Goal: Information Seeking & Learning: Check status

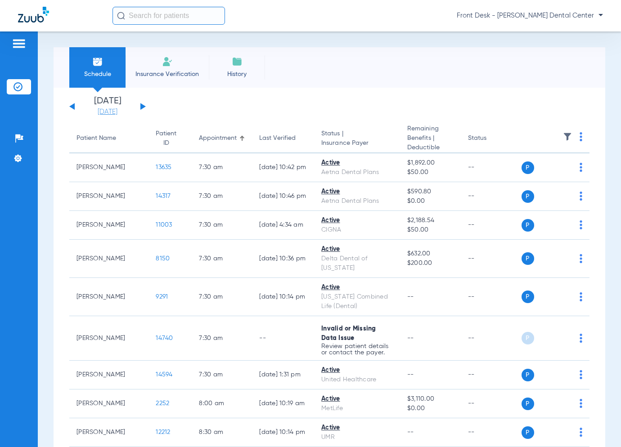
click at [105, 113] on link "[DATE]" at bounding box center [108, 112] width 54 height 9
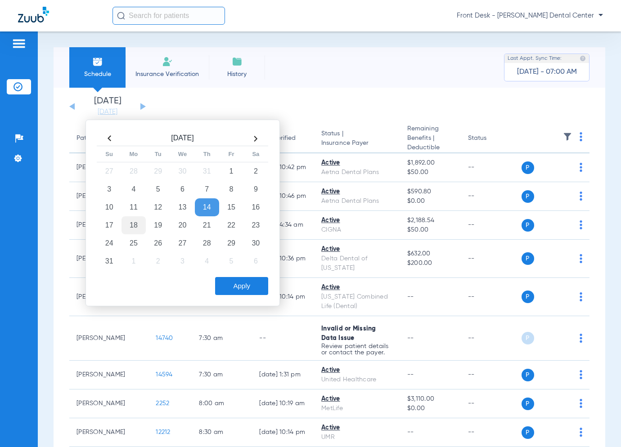
click at [130, 223] on td "18" at bounding box center [134, 225] width 24 height 18
click at [256, 285] on button "Apply" at bounding box center [241, 286] width 53 height 18
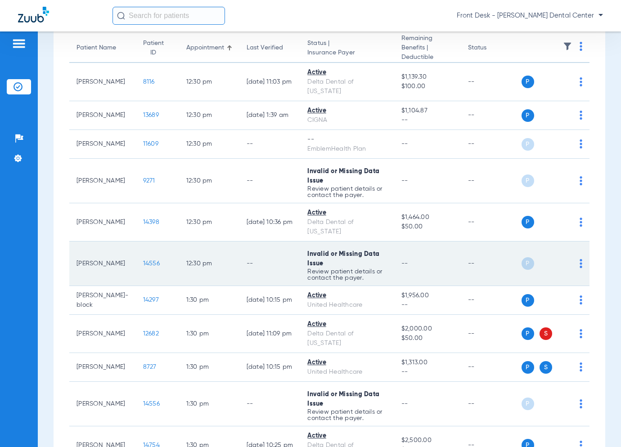
scroll to position [180, 0]
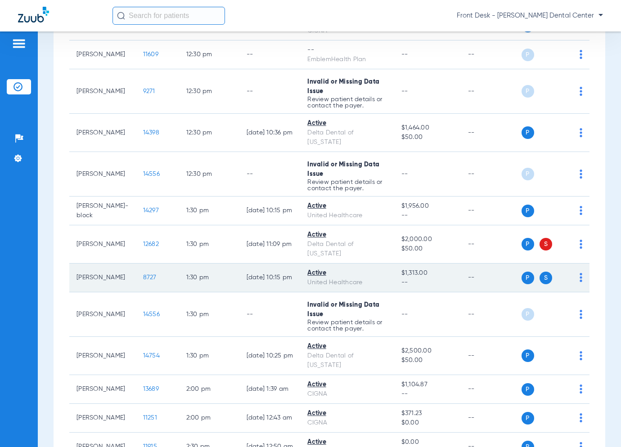
click at [143, 278] on span "8727" at bounding box center [150, 278] width 14 height 6
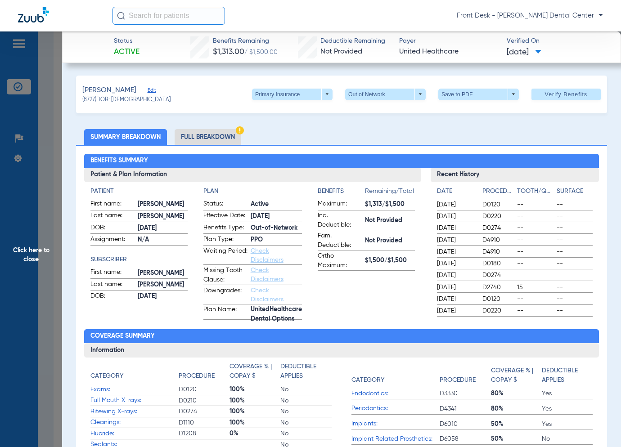
click at [43, 230] on span "Click here to close" at bounding box center [31, 255] width 62 height 447
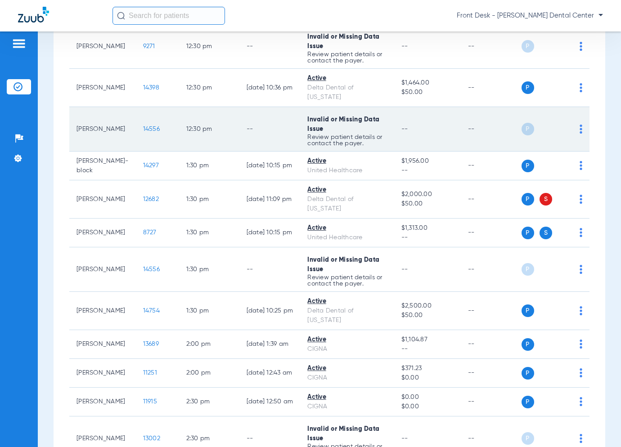
scroll to position [360, 0]
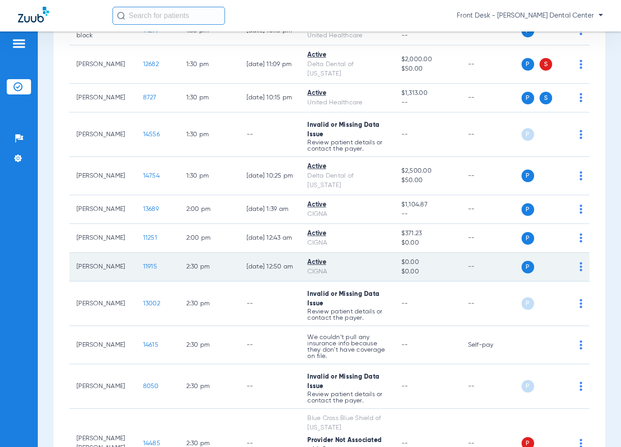
click at [143, 266] on span "11915" at bounding box center [150, 267] width 14 height 6
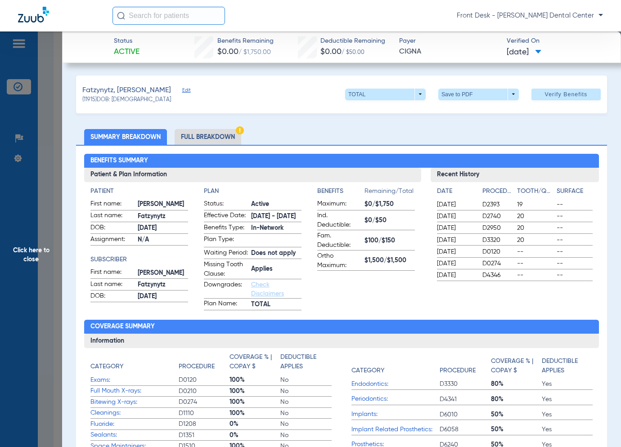
click at [23, 253] on span "Click here to close" at bounding box center [31, 255] width 62 height 447
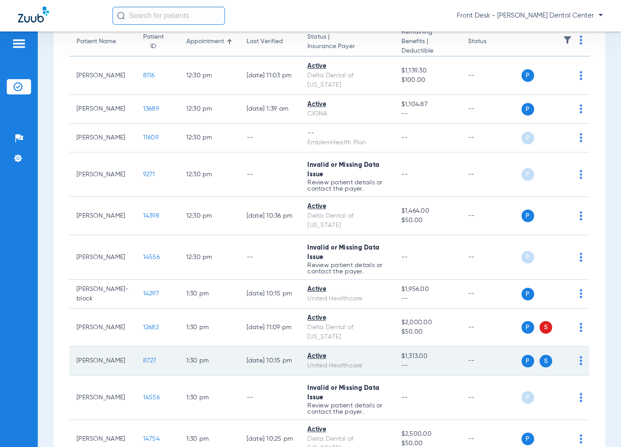
scroll to position [90, 0]
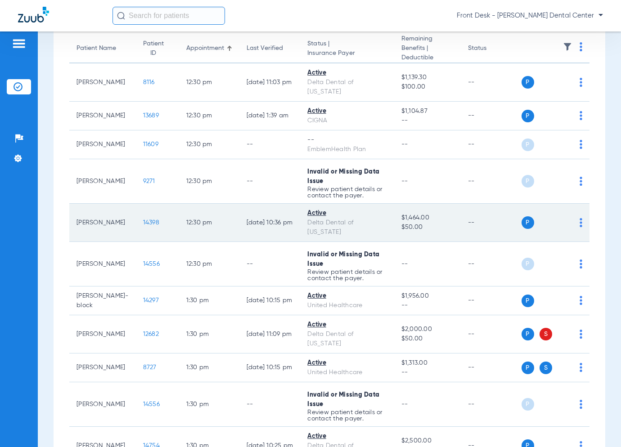
click at [143, 220] on span "14398" at bounding box center [151, 223] width 16 height 6
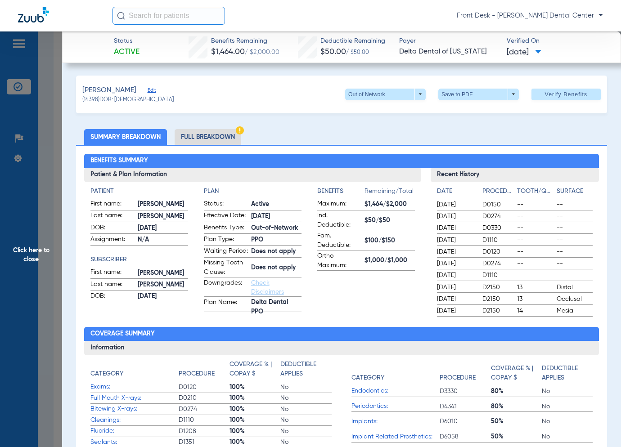
click at [16, 271] on span "Click here to close" at bounding box center [31, 255] width 62 height 447
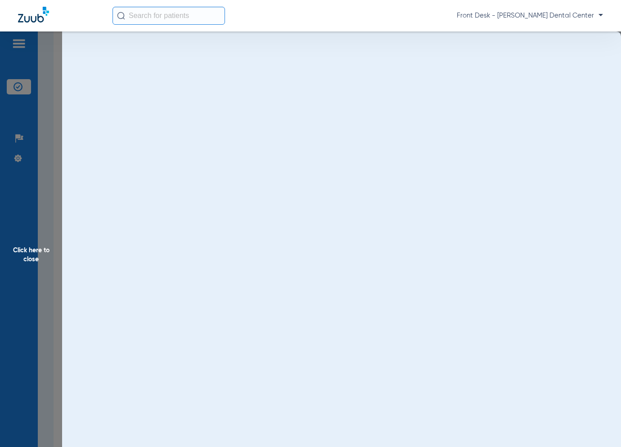
click at [36, 268] on span "Click here to close" at bounding box center [31, 255] width 62 height 447
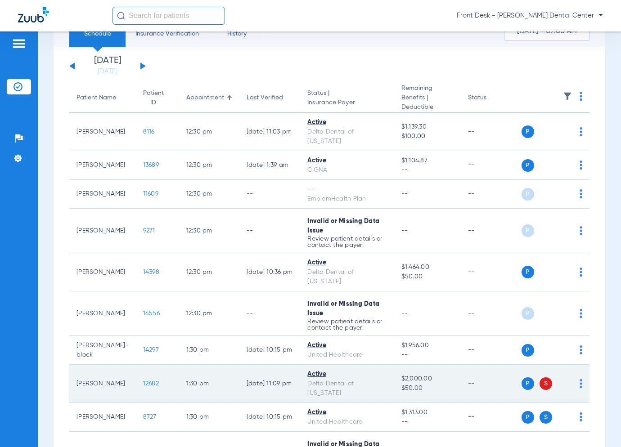
scroll to position [0, 0]
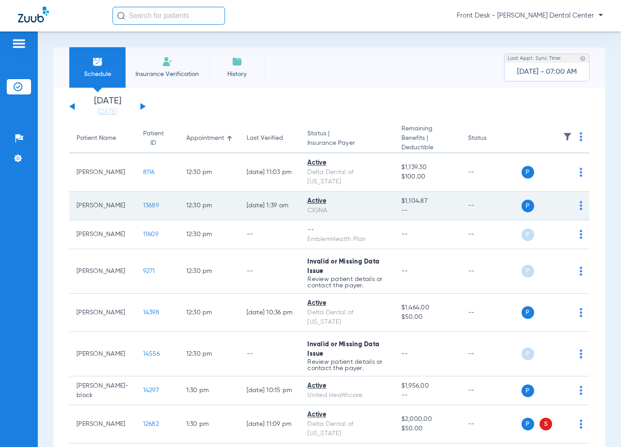
click at [143, 203] on span "13689" at bounding box center [151, 206] width 16 height 6
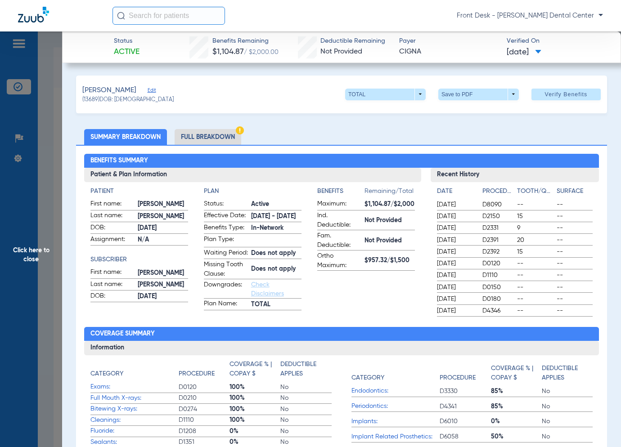
click at [49, 202] on span "Click here to close" at bounding box center [31, 255] width 62 height 447
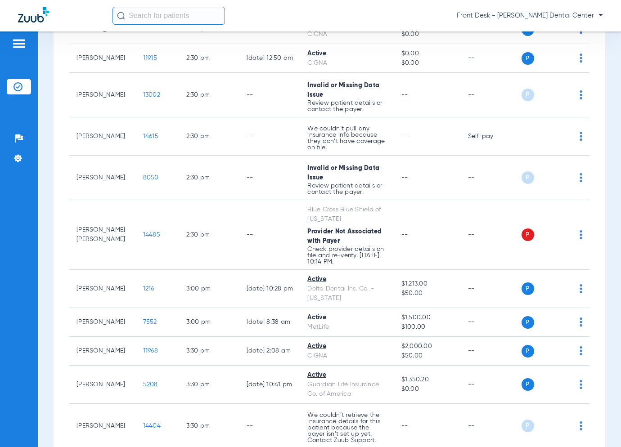
scroll to position [585, 0]
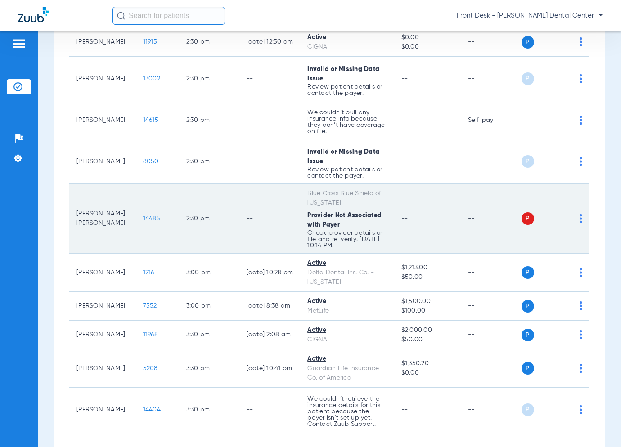
click at [143, 218] on span "14485" at bounding box center [151, 219] width 17 height 6
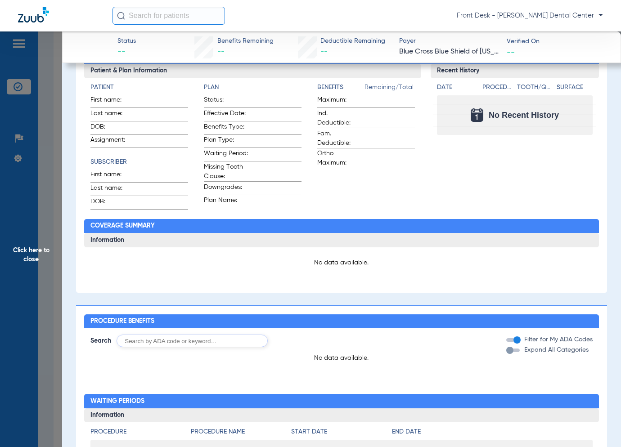
scroll to position [0, 0]
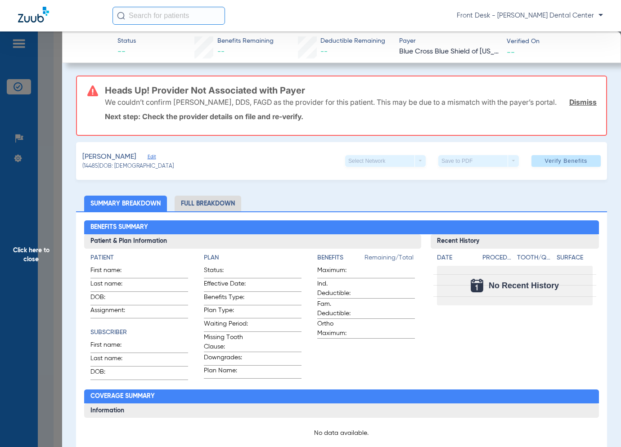
click at [39, 234] on span "Click here to close" at bounding box center [31, 255] width 62 height 447
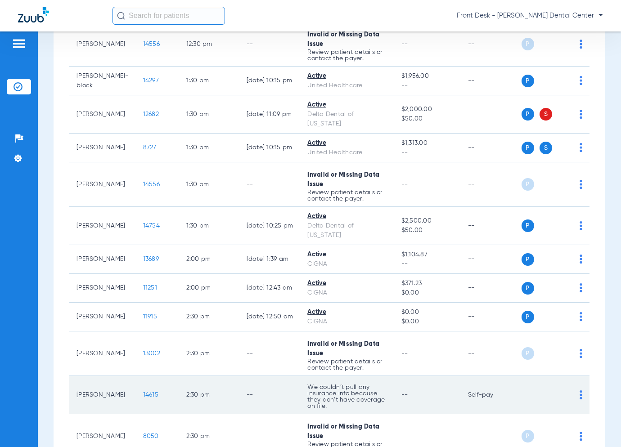
scroll to position [220, 0]
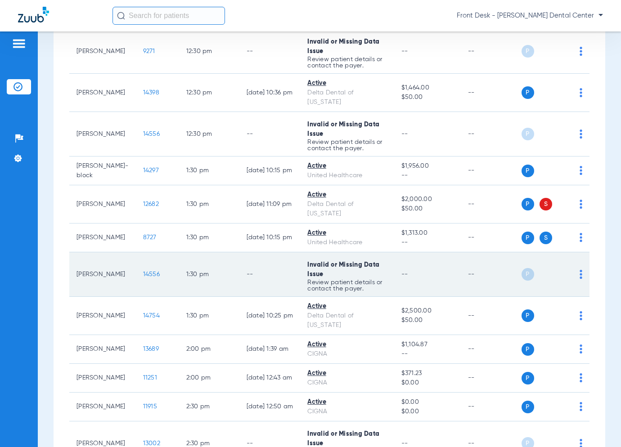
click at [143, 271] on span "14556" at bounding box center [151, 274] width 17 height 6
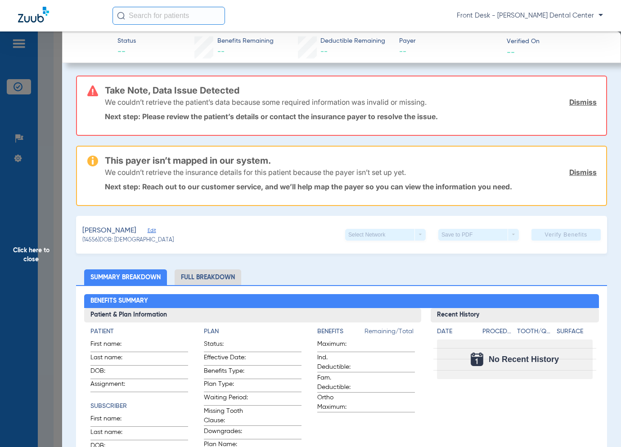
click at [41, 221] on span "Click here to close" at bounding box center [31, 255] width 62 height 447
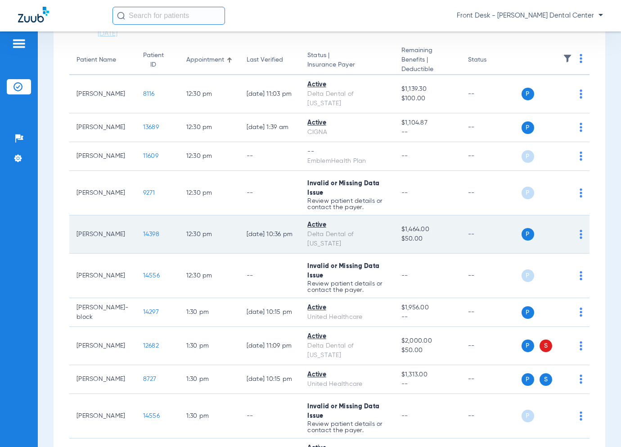
scroll to position [0, 0]
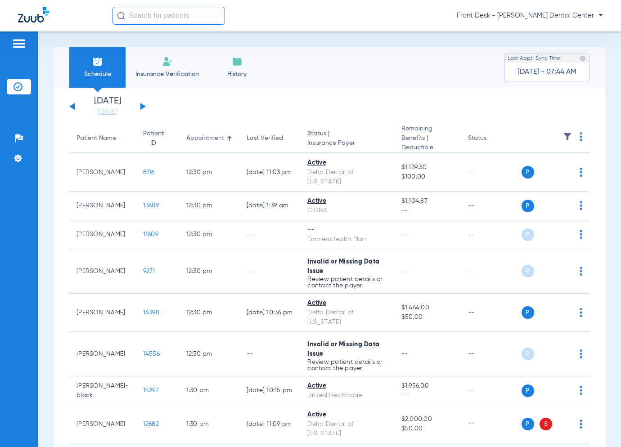
click at [142, 108] on button at bounding box center [142, 106] width 5 height 7
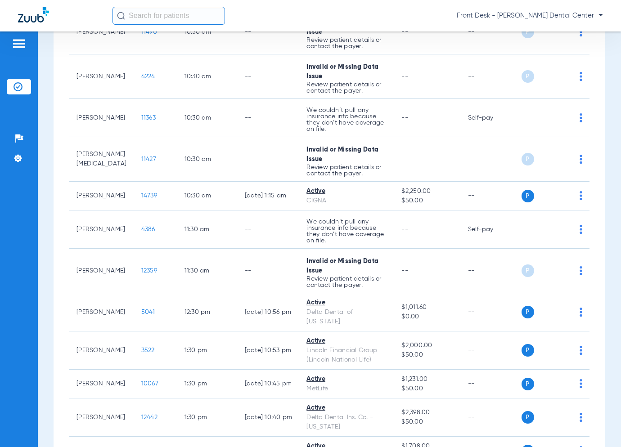
scroll to position [540, 0]
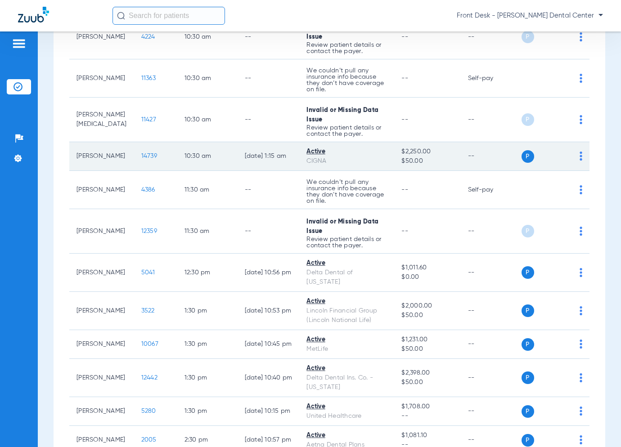
click at [141, 153] on span "14739" at bounding box center [149, 156] width 16 height 6
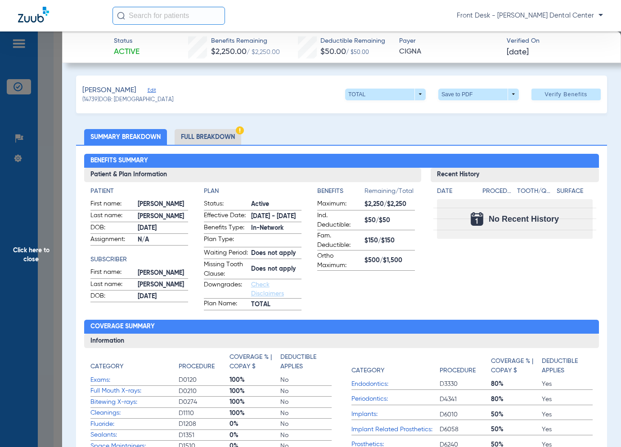
click at [95, 294] on span "DOB:" at bounding box center [112, 297] width 44 height 11
click at [43, 257] on span "Click here to close" at bounding box center [31, 255] width 62 height 447
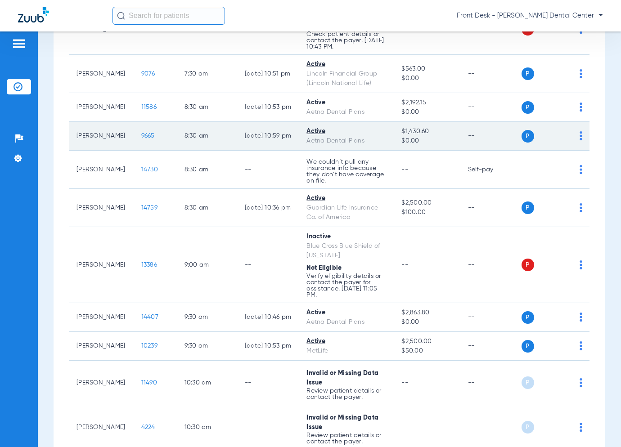
scroll to position [180, 0]
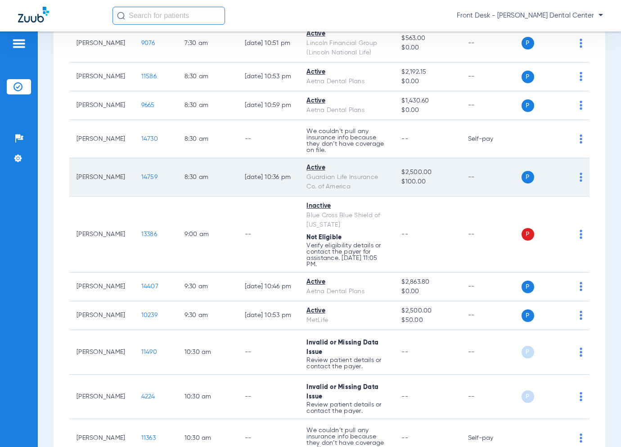
click at [141, 177] on span "14759" at bounding box center [149, 177] width 16 height 6
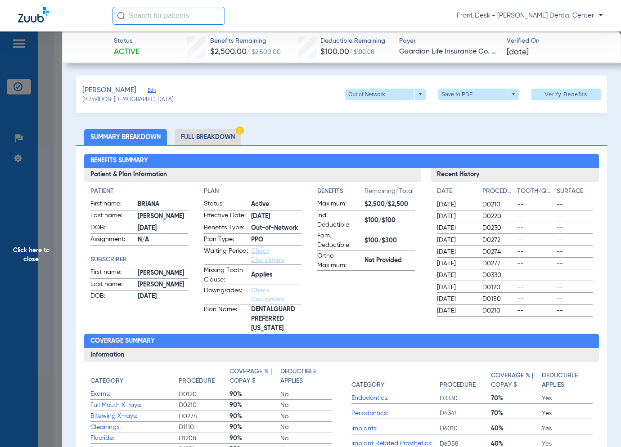
click at [56, 174] on span "Click here to close" at bounding box center [31, 255] width 62 height 447
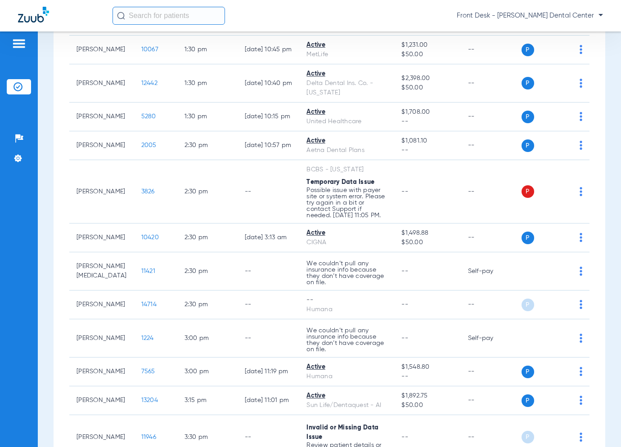
scroll to position [892, 0]
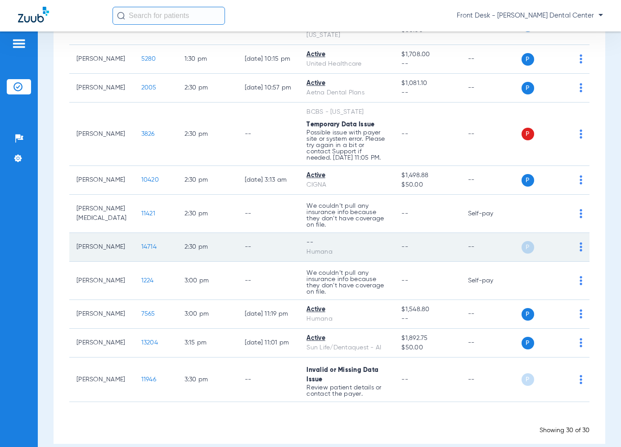
click at [141, 244] on span "14714" at bounding box center [148, 247] width 15 height 6
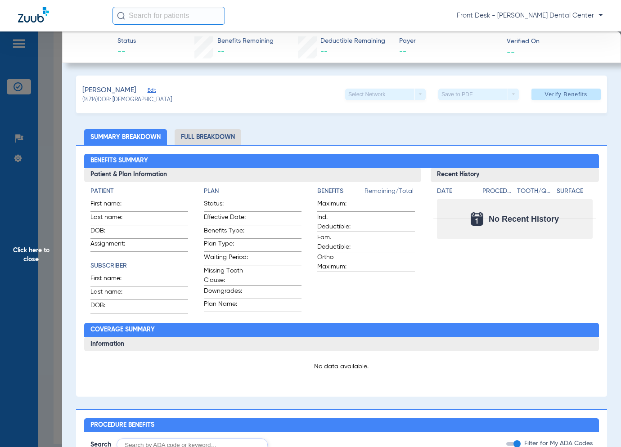
click at [59, 183] on span "Click here to close" at bounding box center [31, 255] width 62 height 447
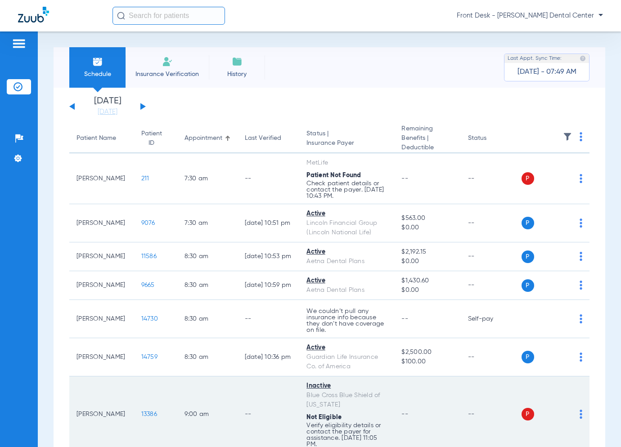
scroll to position [45, 0]
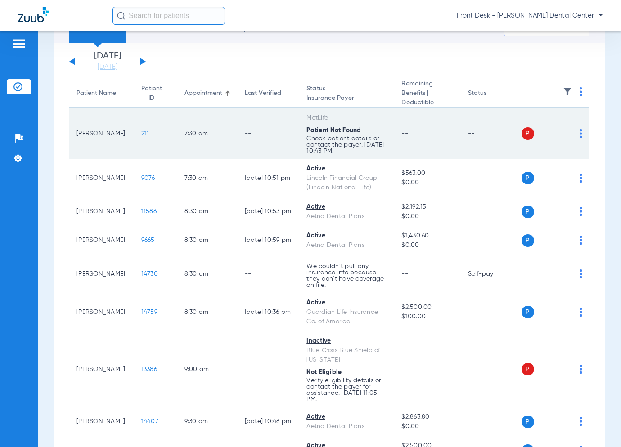
click at [141, 131] on span "211" at bounding box center [145, 134] width 8 height 6
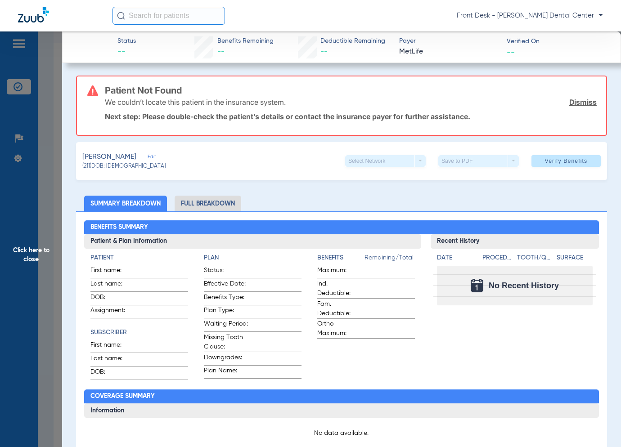
click at [43, 176] on span "Click here to close" at bounding box center [31, 255] width 62 height 447
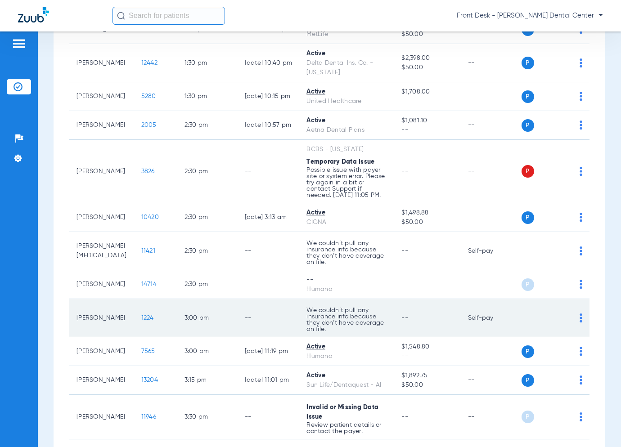
scroll to position [892, 0]
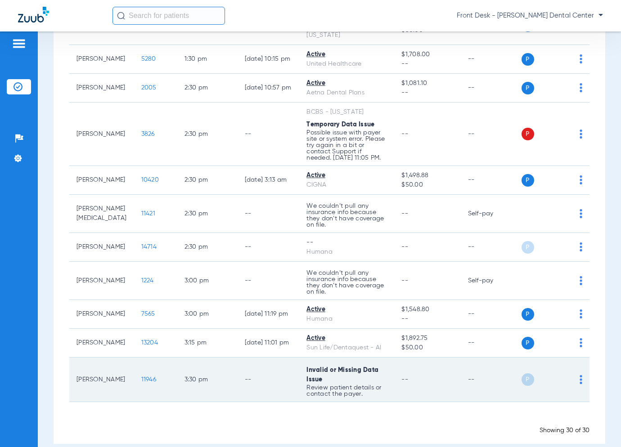
click at [141, 377] on span "11946" at bounding box center [148, 380] width 15 height 6
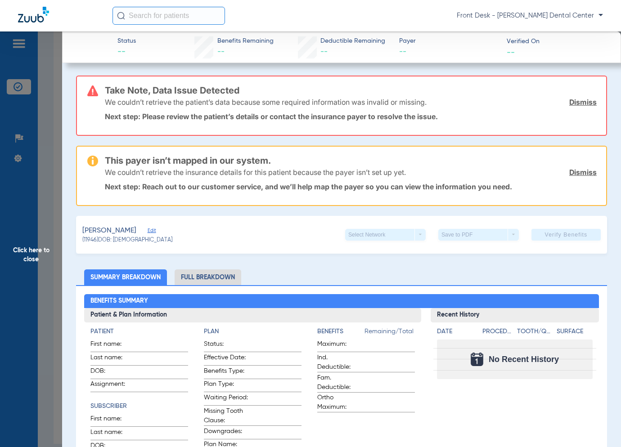
click at [44, 162] on span "Click here to close" at bounding box center [31, 255] width 62 height 447
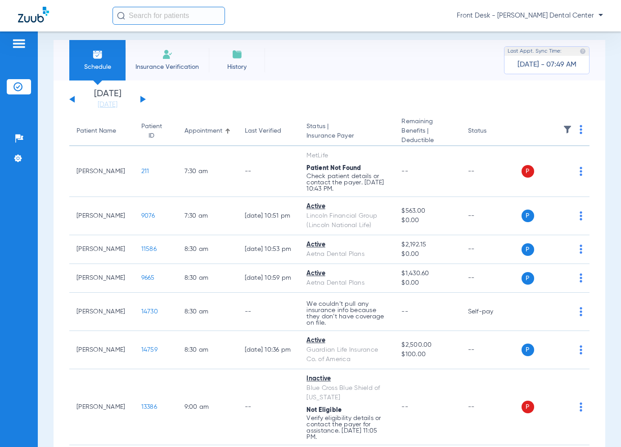
scroll to position [0, 0]
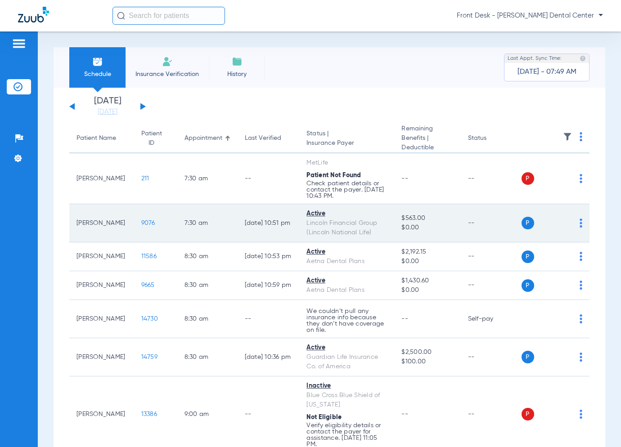
click at [141, 222] on span "9076" at bounding box center [148, 223] width 14 height 6
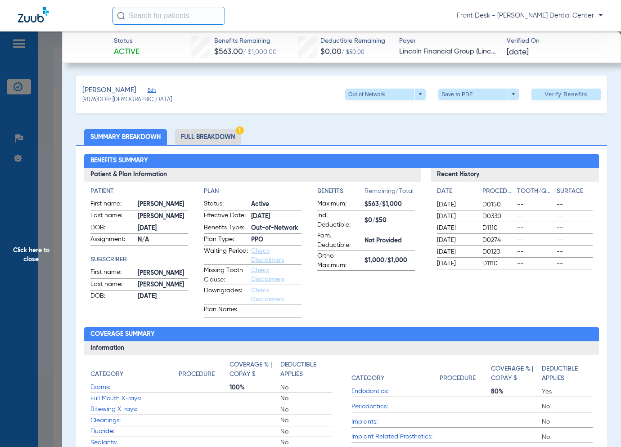
drag, startPoint x: 266, startPoint y: 241, endPoint x: 203, endPoint y: 233, distance: 63.5
click at [204, 233] on form "Status: Active Effective Date: 1/1/20 Benefits Type: Out-of-Network Plan Type: …" at bounding box center [253, 258] width 98 height 118
click at [387, 320] on div "Benefits Summary Patient & Plan Information Patient First name: Bennie Last nam…" at bounding box center [341, 323] width 531 height 356
click at [53, 99] on span "Click here to close" at bounding box center [31, 255] width 62 height 447
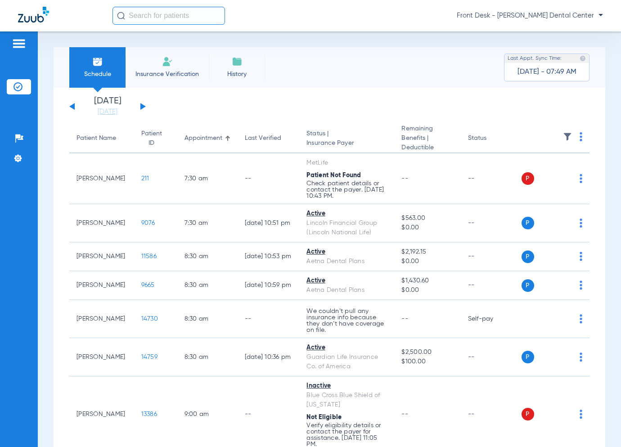
click at [143, 108] on div "[DATE] [DATE] [DATE] [DATE] [DATE] [DATE] [DATE] [DATE] [DATE] [DATE] [DATE] [D…" at bounding box center [107, 107] width 77 height 20
click at [143, 104] on div "[DATE] [DATE] [DATE] [DATE] [DATE] [DATE] [DATE] [DATE] [DATE] [DATE] [DATE] [D…" at bounding box center [107, 107] width 77 height 20
click at [142, 107] on button at bounding box center [142, 106] width 5 height 7
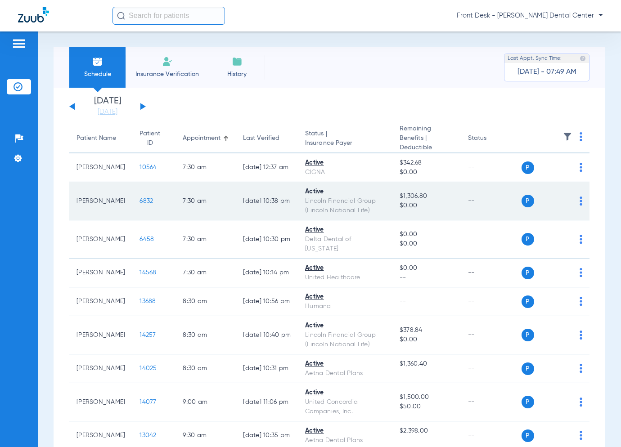
click at [140, 199] on span "6832" at bounding box center [147, 201] width 14 height 6
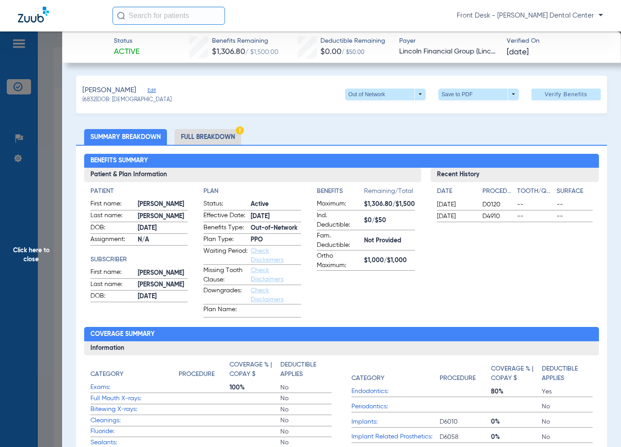
click at [52, 152] on span "Click here to close" at bounding box center [31, 255] width 62 height 447
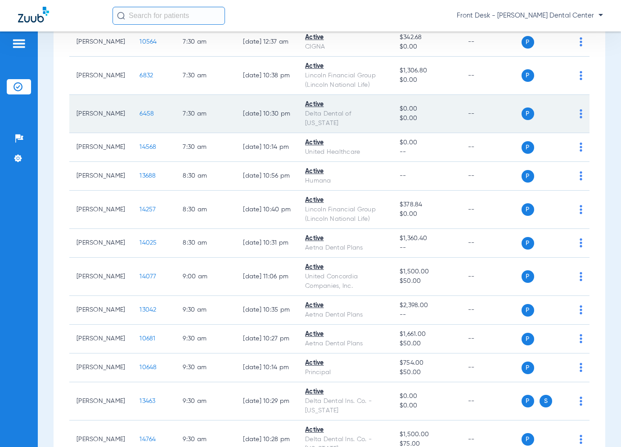
scroll to position [135, 0]
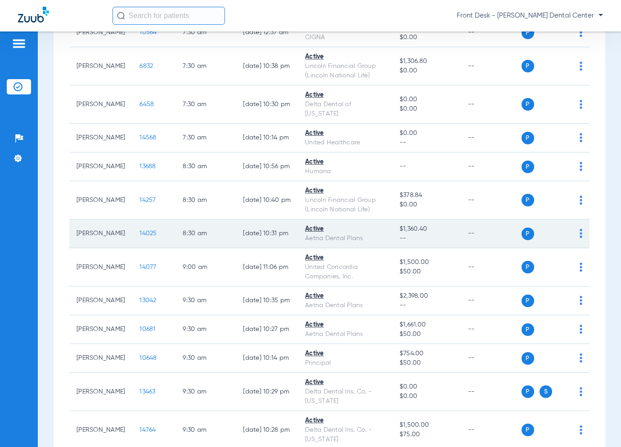
click at [140, 231] on span "14025" at bounding box center [148, 233] width 17 height 6
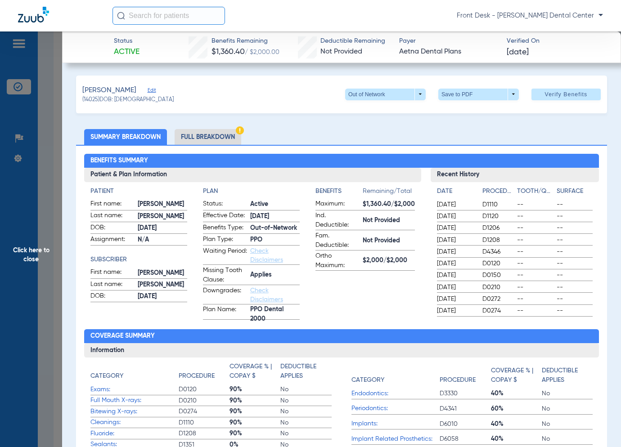
click at [47, 267] on span "Click here to close" at bounding box center [31, 255] width 62 height 447
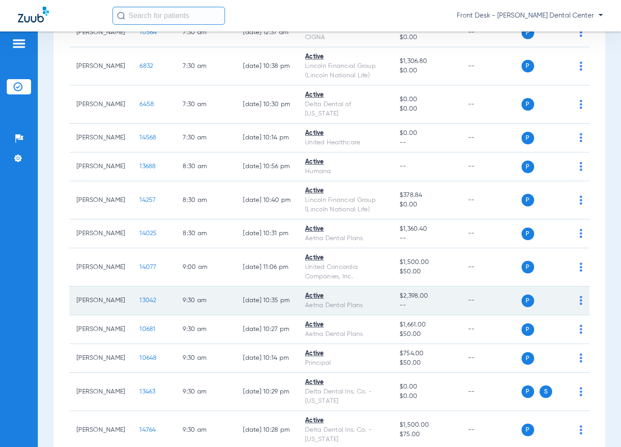
click at [140, 302] on span "13042" at bounding box center [148, 300] width 17 height 6
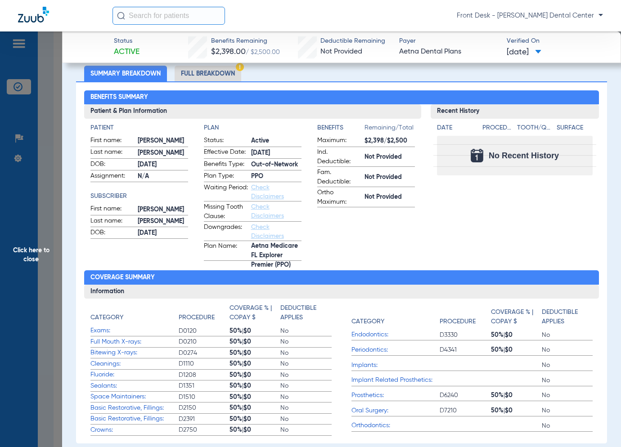
scroll to position [0, 0]
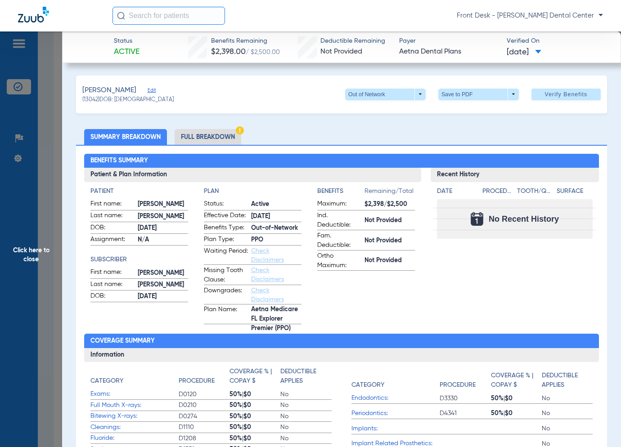
click at [56, 223] on span "Click here to close" at bounding box center [31, 255] width 62 height 447
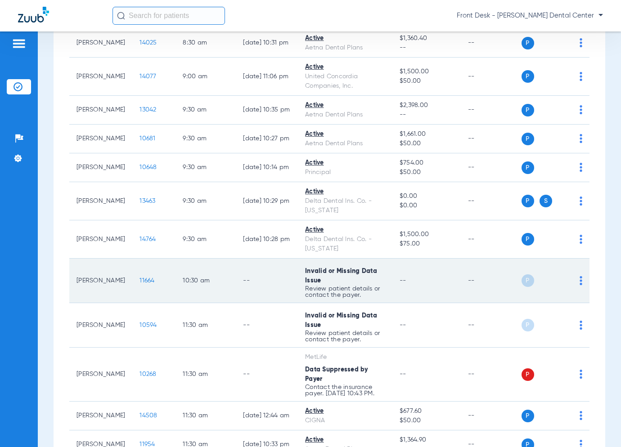
scroll to position [450, 0]
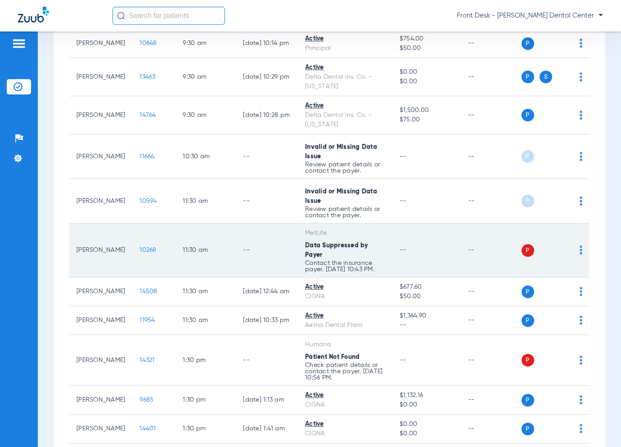
click at [140, 247] on span "10268" at bounding box center [148, 250] width 17 height 6
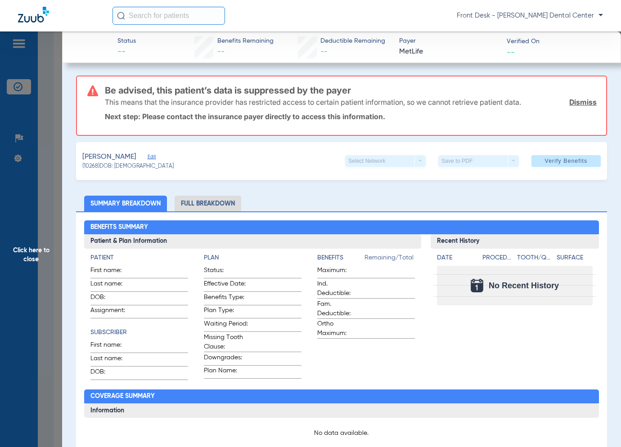
click at [54, 177] on span "Click here to close" at bounding box center [31, 255] width 62 height 447
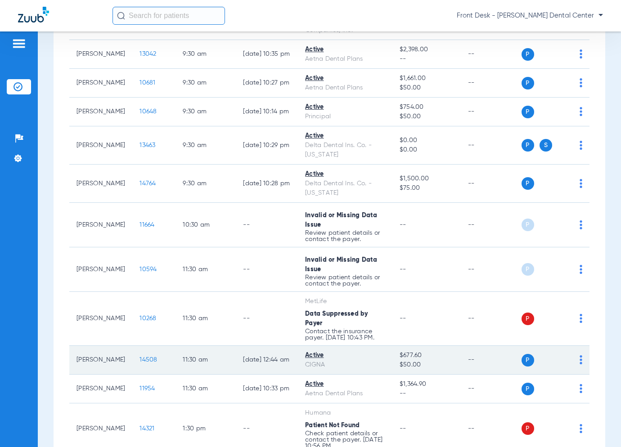
scroll to position [360, 0]
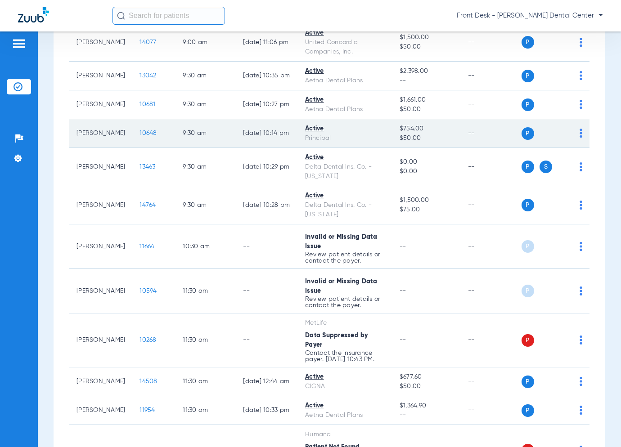
click at [140, 131] on span "10648" at bounding box center [148, 133] width 17 height 6
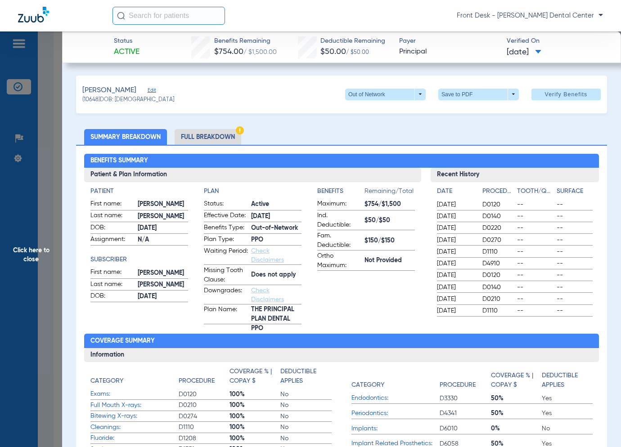
click at [52, 266] on span "Click here to close" at bounding box center [31, 255] width 62 height 447
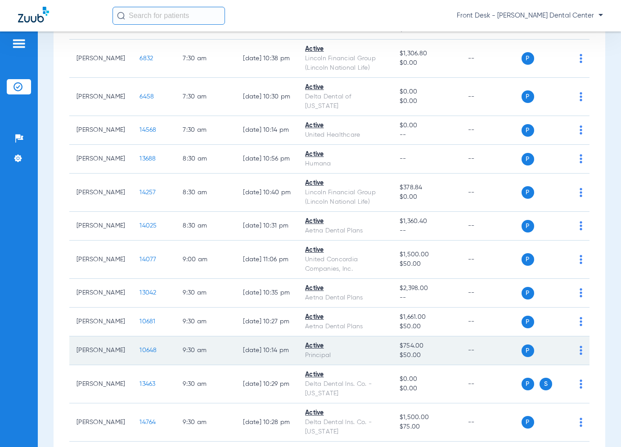
scroll to position [135, 0]
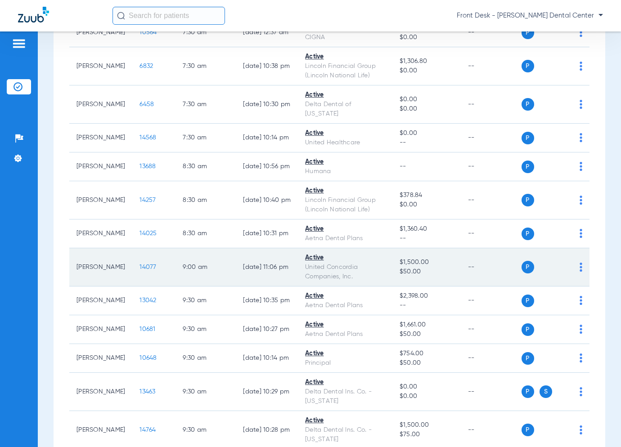
click at [140, 266] on span "14077" at bounding box center [148, 267] width 17 height 6
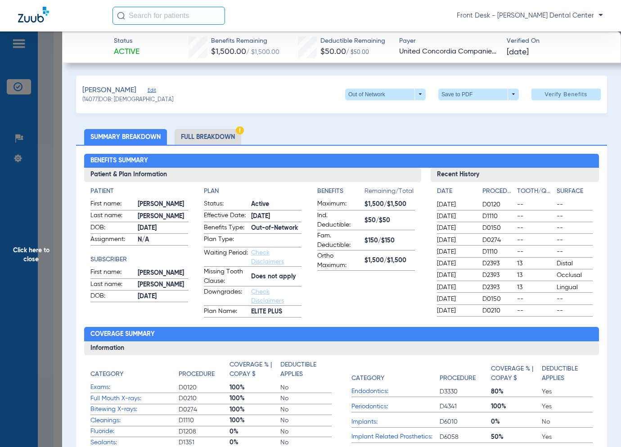
click at [40, 258] on span "Click here to close" at bounding box center [31, 255] width 62 height 447
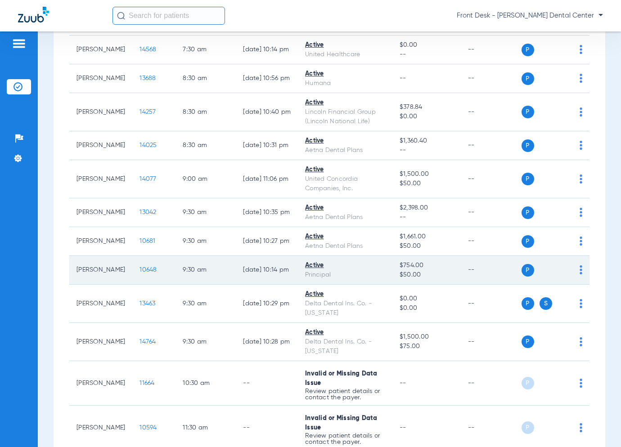
scroll to position [225, 0]
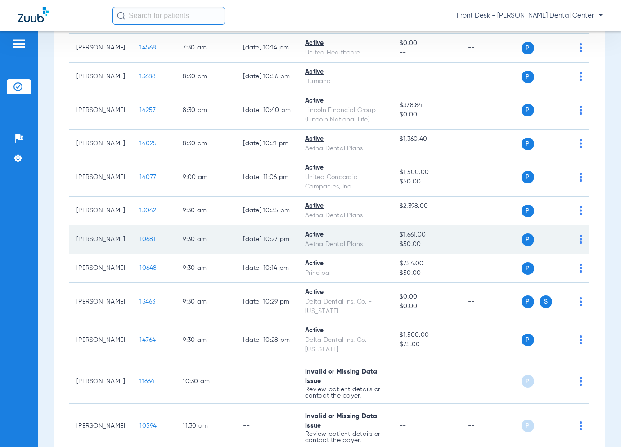
click at [140, 238] on span "10681" at bounding box center [148, 239] width 16 height 6
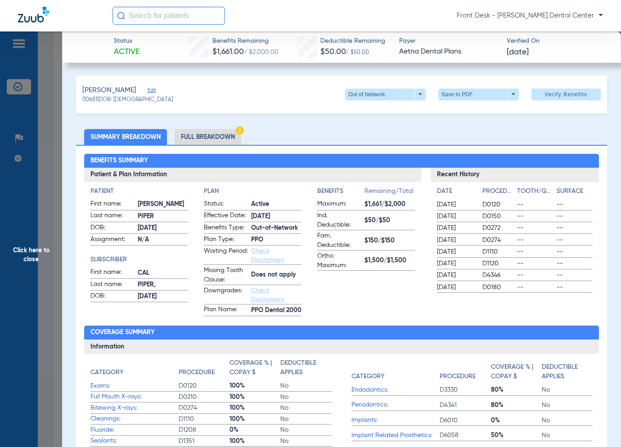
click at [47, 249] on span "Click here to close" at bounding box center [31, 255] width 62 height 447
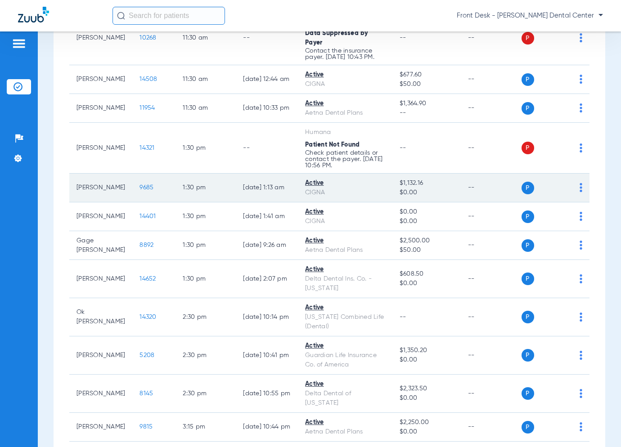
scroll to position [675, 0]
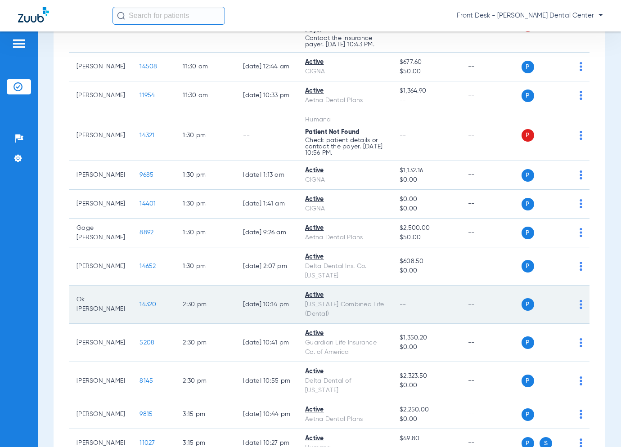
click at [140, 302] on span "14320" at bounding box center [148, 305] width 17 height 6
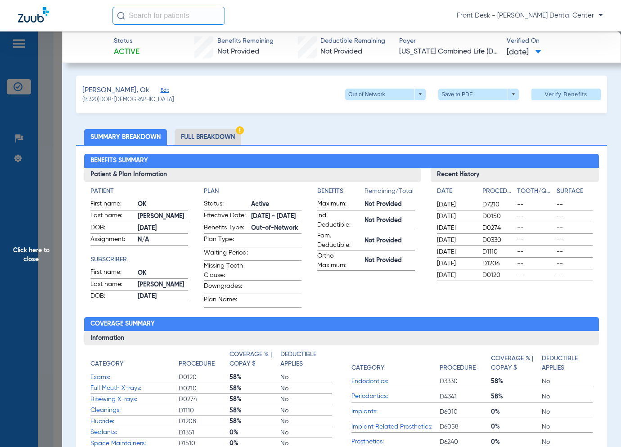
click at [52, 273] on span "Click here to close" at bounding box center [31, 255] width 62 height 447
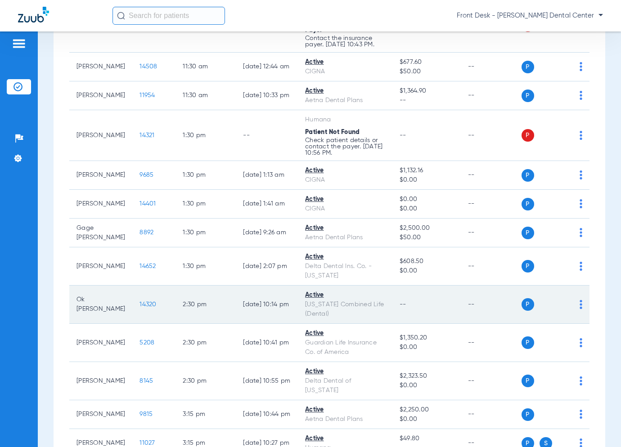
click at [140, 302] on span "14320" at bounding box center [148, 305] width 17 height 6
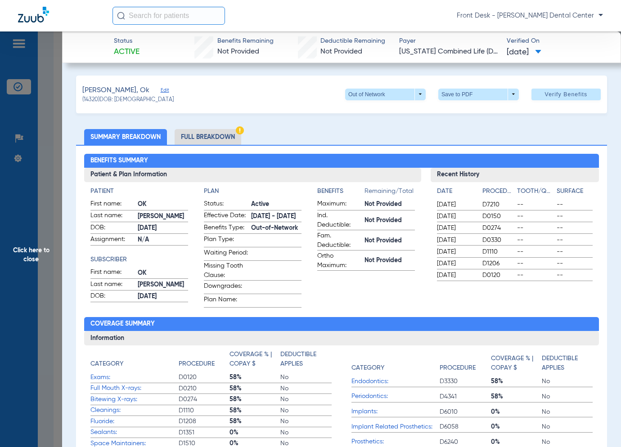
click at [30, 199] on span "Click here to close" at bounding box center [31, 255] width 62 height 447
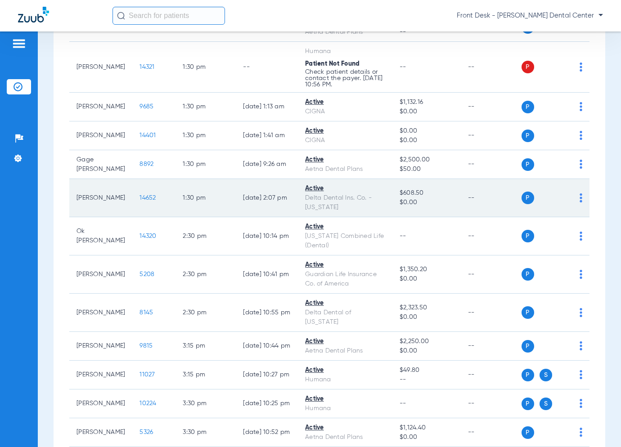
scroll to position [808, 0]
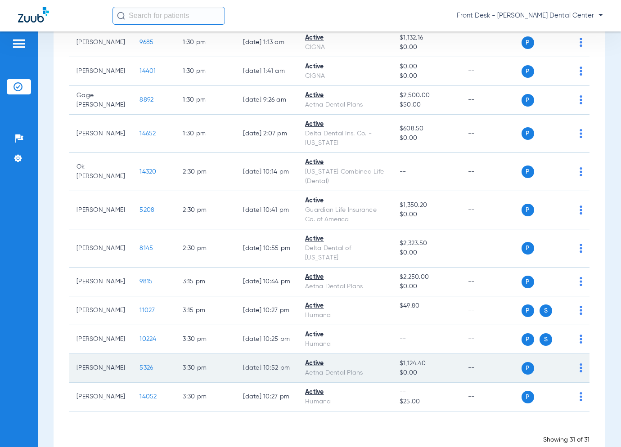
click at [140, 365] on span "5326" at bounding box center [147, 368] width 14 height 6
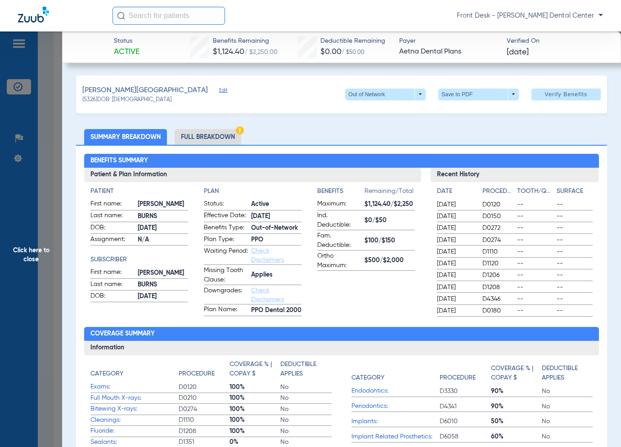
click at [32, 234] on span "Click here to close" at bounding box center [31, 255] width 62 height 447
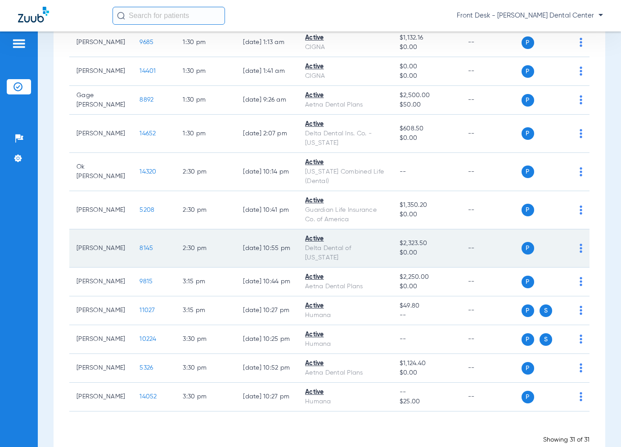
click at [140, 245] on span "8145" at bounding box center [147, 248] width 14 height 6
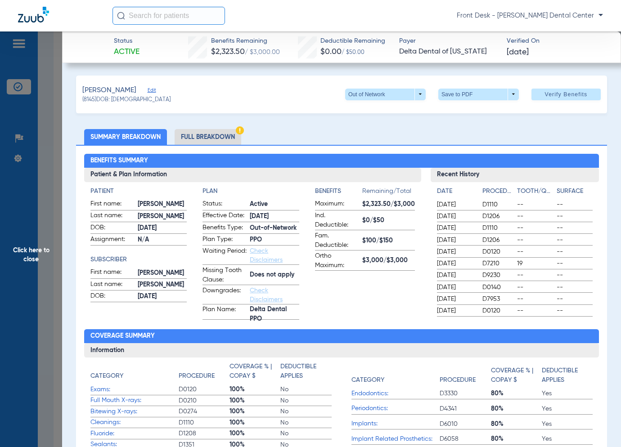
click at [56, 227] on span "Click here to close" at bounding box center [31, 255] width 62 height 447
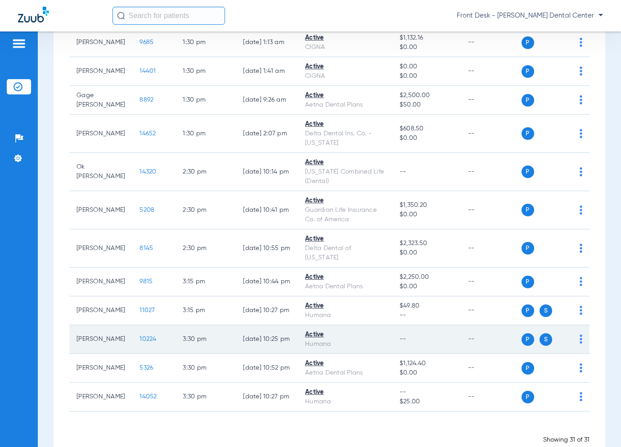
click at [140, 336] on span "10224" at bounding box center [148, 339] width 17 height 6
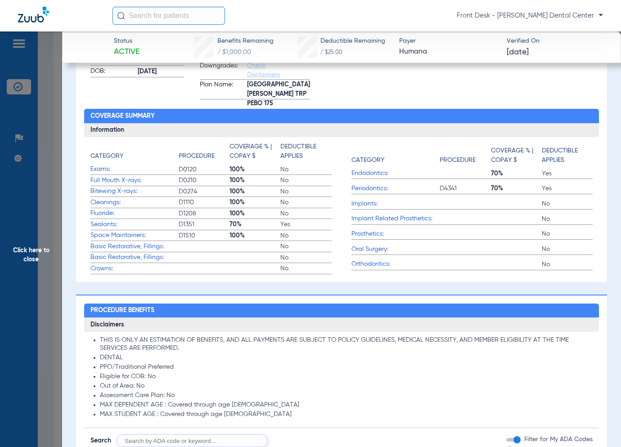
scroll to position [45, 0]
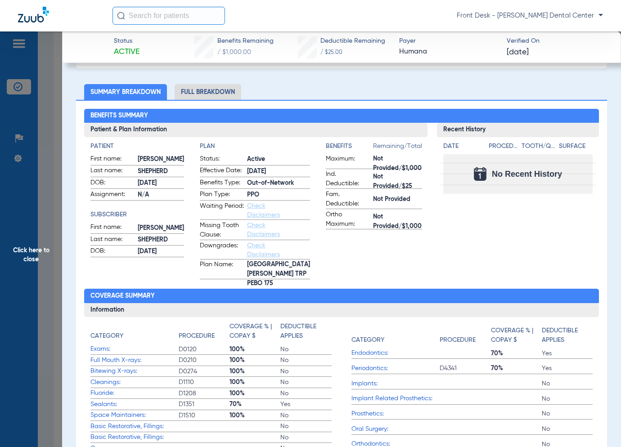
click at [43, 225] on span "Click here to close" at bounding box center [31, 255] width 62 height 447
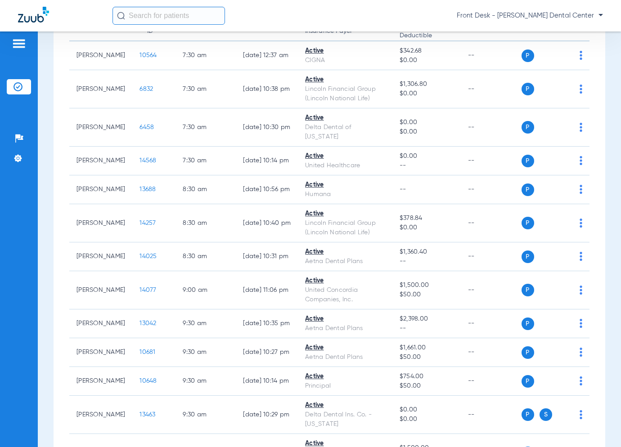
scroll to position [88, 0]
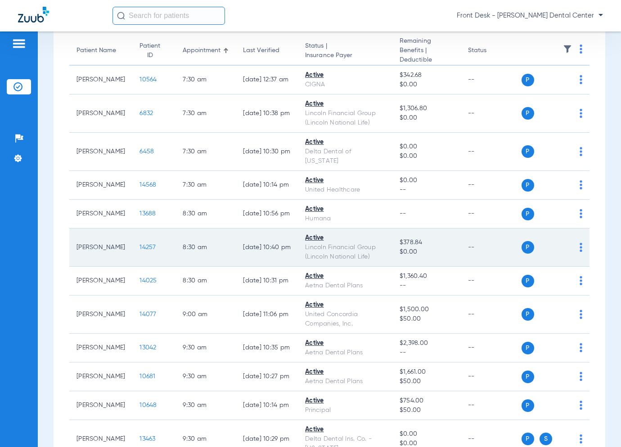
click at [140, 247] on span "14257" at bounding box center [148, 247] width 16 height 6
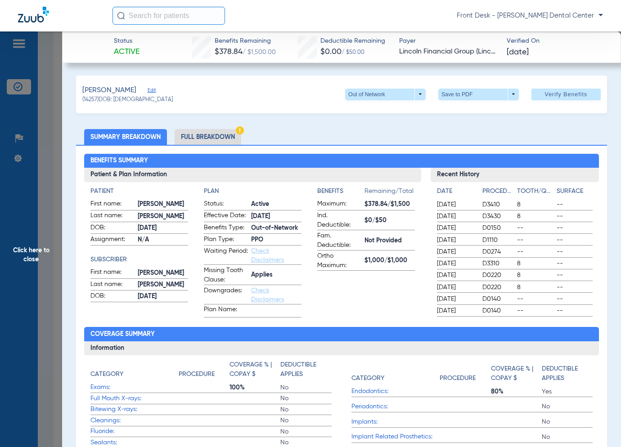
click at [45, 244] on span "Click here to close" at bounding box center [31, 255] width 62 height 447
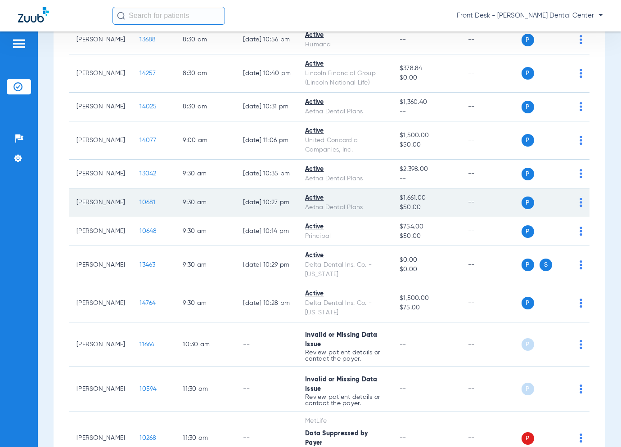
scroll to position [270, 0]
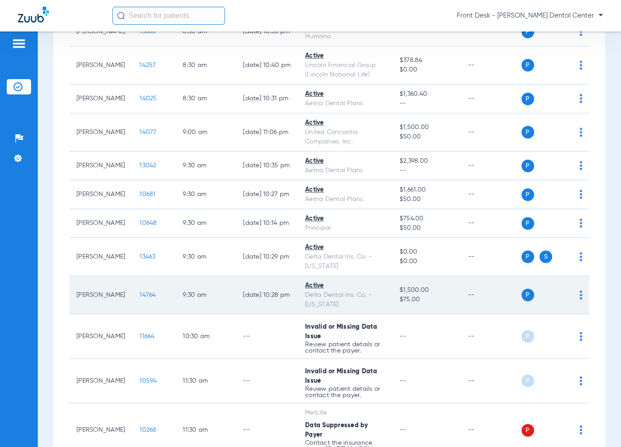
click at [140, 294] on span "14764" at bounding box center [148, 295] width 16 height 6
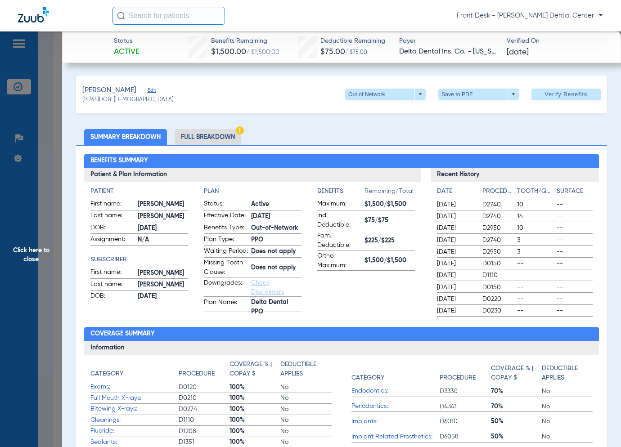
click at [22, 191] on span "Click here to close" at bounding box center [31, 255] width 62 height 447
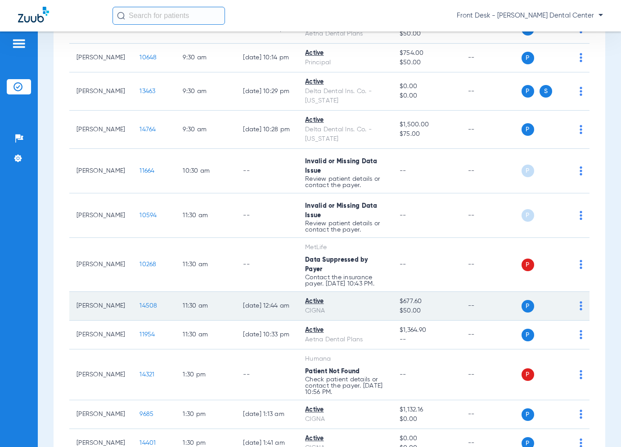
scroll to position [450, 0]
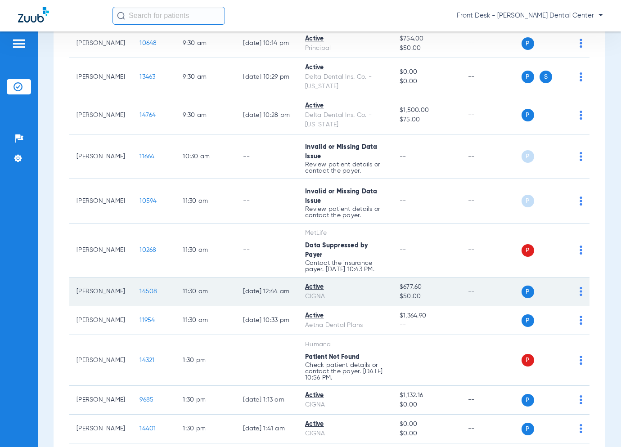
click at [140, 288] on span "14508" at bounding box center [149, 291] width 18 height 6
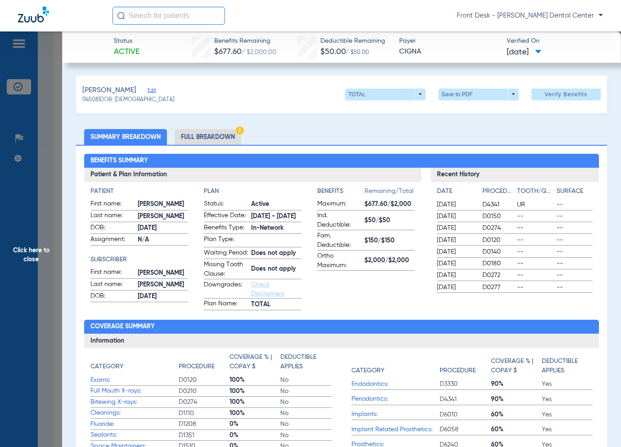
click at [50, 222] on span "Click here to close" at bounding box center [31, 255] width 62 height 447
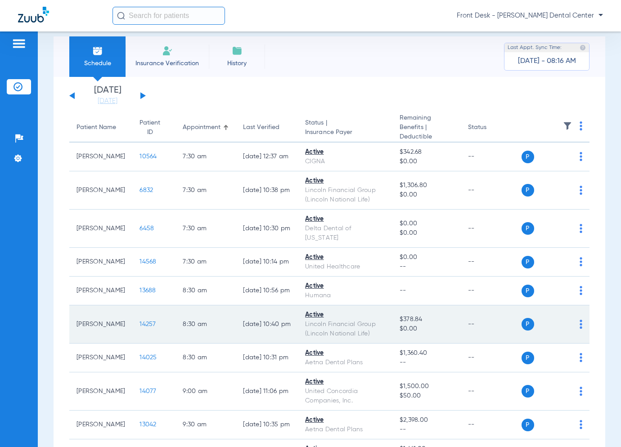
scroll to position [0, 0]
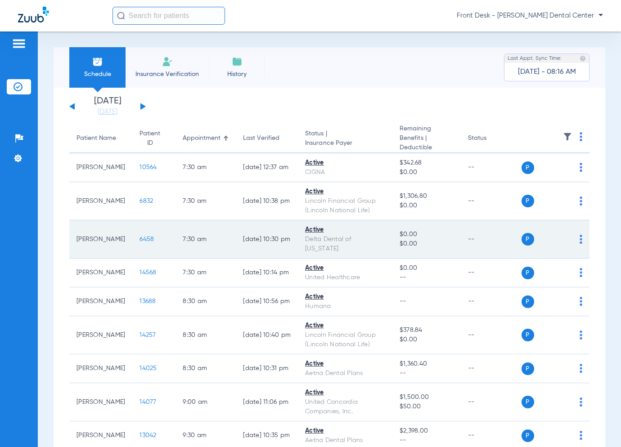
click at [140, 239] on span "6458" at bounding box center [147, 239] width 14 height 6
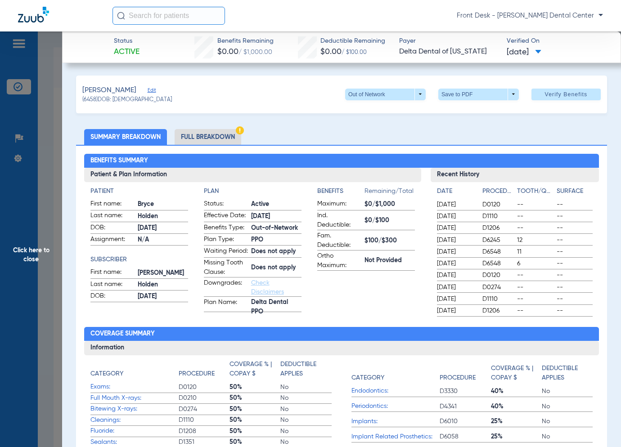
click at [49, 226] on span "Click here to close" at bounding box center [31, 255] width 62 height 447
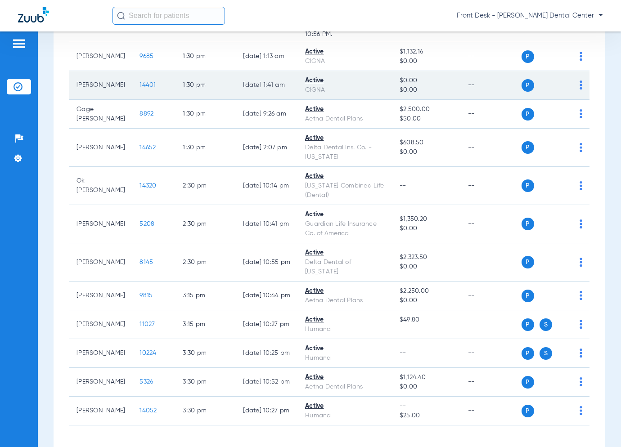
scroll to position [808, 0]
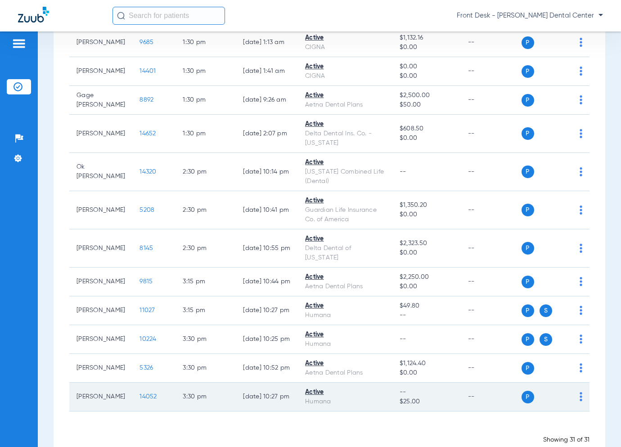
click at [140, 394] on span "14052" at bounding box center [148, 397] width 17 height 6
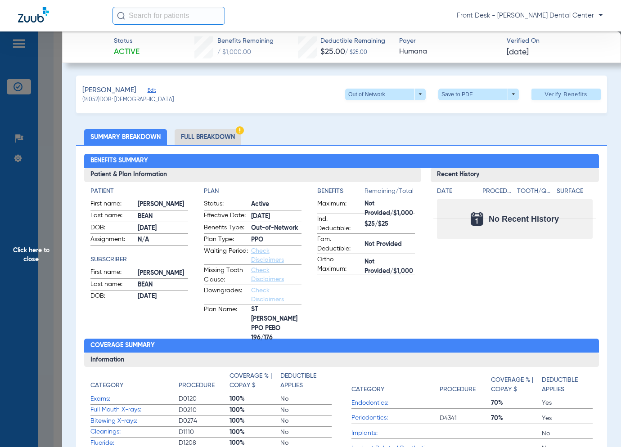
click at [59, 251] on span "Click here to close" at bounding box center [31, 255] width 62 height 447
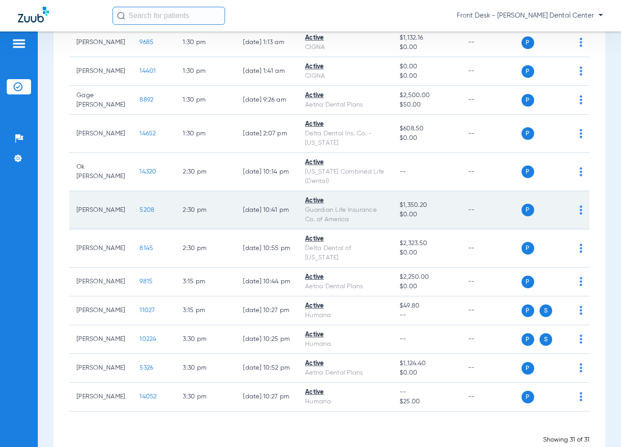
click at [140, 207] on span "5208" at bounding box center [147, 210] width 15 height 6
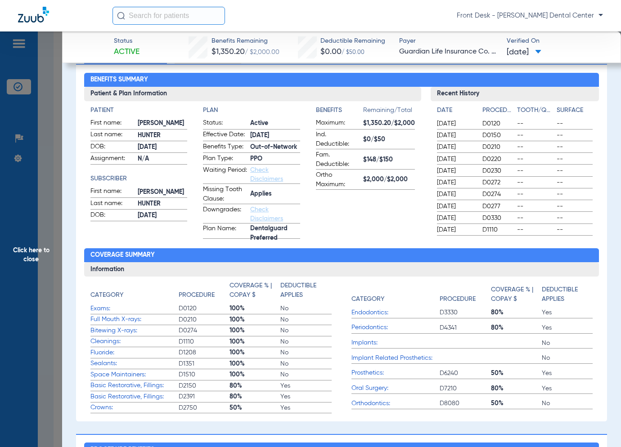
scroll to position [0, 0]
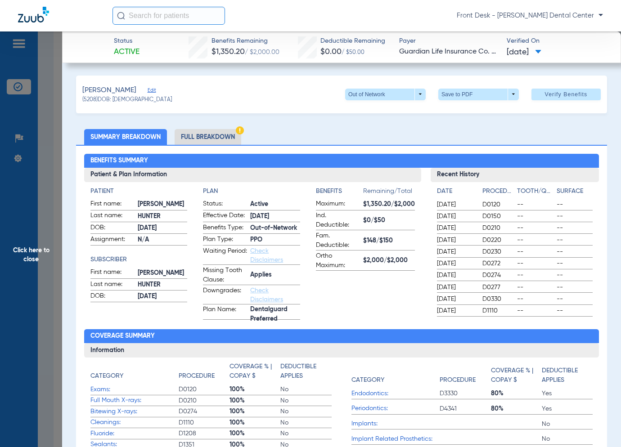
click at [381, 195] on span "Remaining/Total" at bounding box center [389, 193] width 52 height 13
click at [391, 216] on span "$0/$50" at bounding box center [389, 220] width 52 height 9
click at [391, 232] on label "Fam. Deductible: $148/$150" at bounding box center [365, 240] width 99 height 19
click at [229, 135] on li "Full Breakdown" at bounding box center [208, 137] width 67 height 16
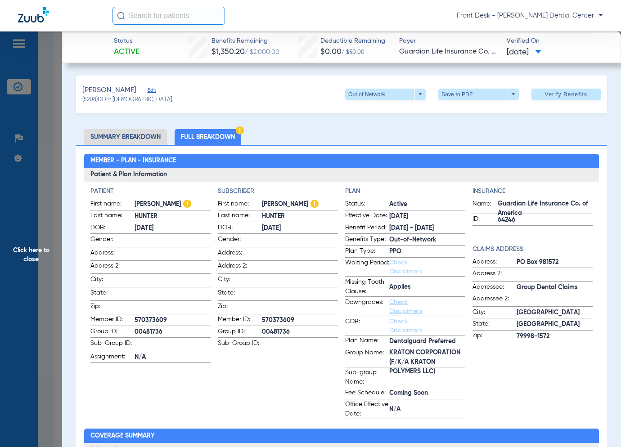
click at [44, 225] on span "Click here to close" at bounding box center [31, 255] width 62 height 447
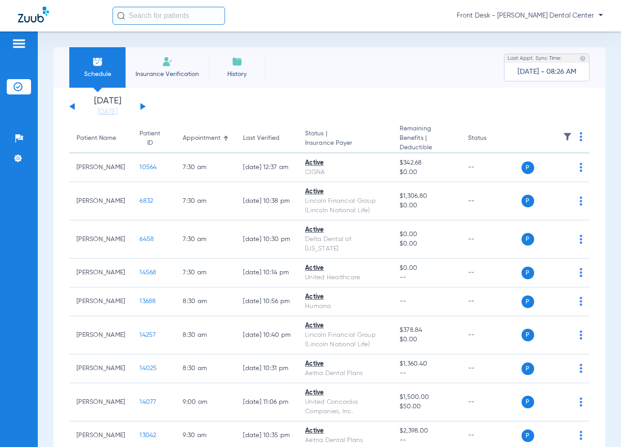
click at [142, 106] on button at bounding box center [142, 106] width 5 height 7
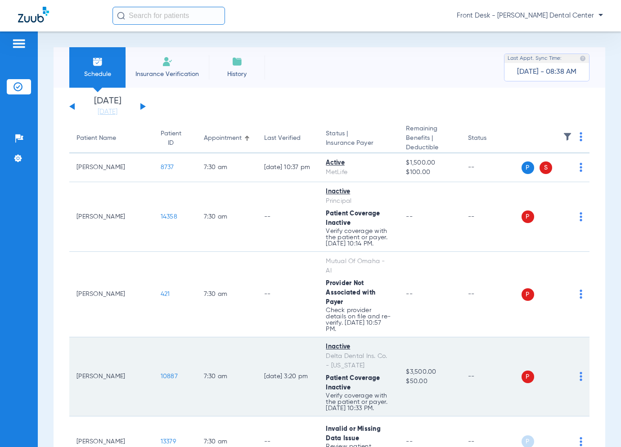
click at [161, 374] on span "10887" at bounding box center [169, 377] width 17 height 6
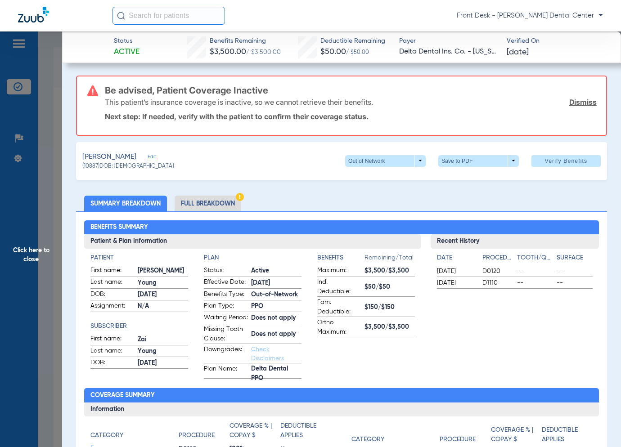
click at [57, 269] on span "Click here to close" at bounding box center [31, 255] width 62 height 447
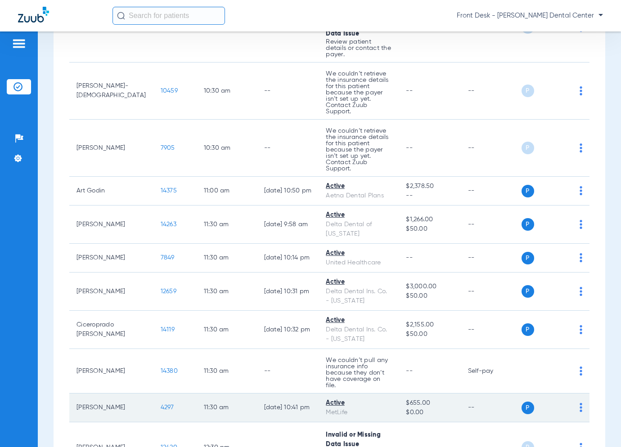
scroll to position [1014, 0]
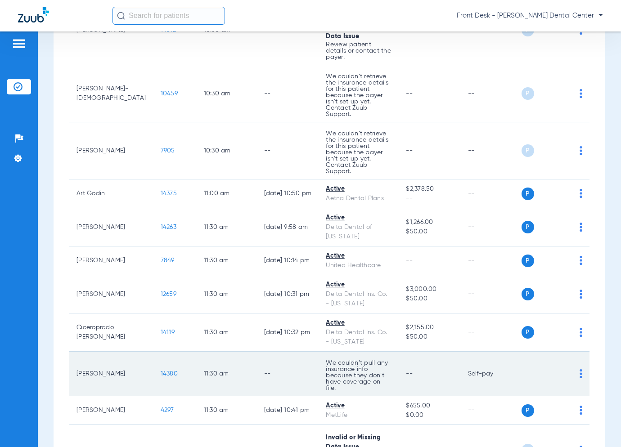
click at [161, 371] on span "14380" at bounding box center [169, 374] width 17 height 6
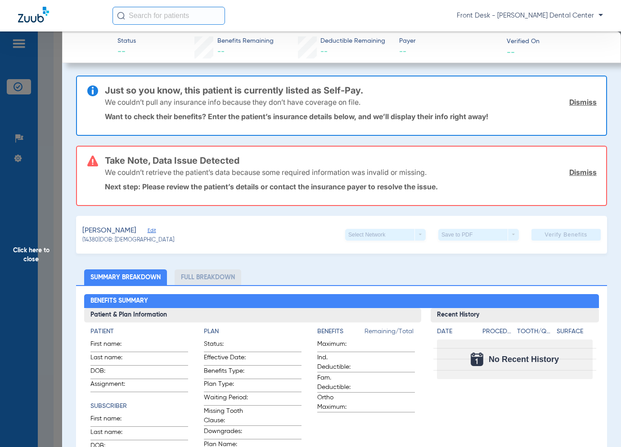
click at [36, 194] on span "Click here to close" at bounding box center [31, 255] width 62 height 447
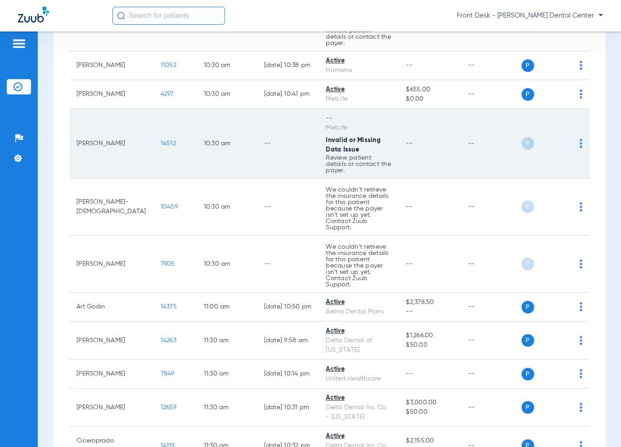
scroll to position [1080, 0]
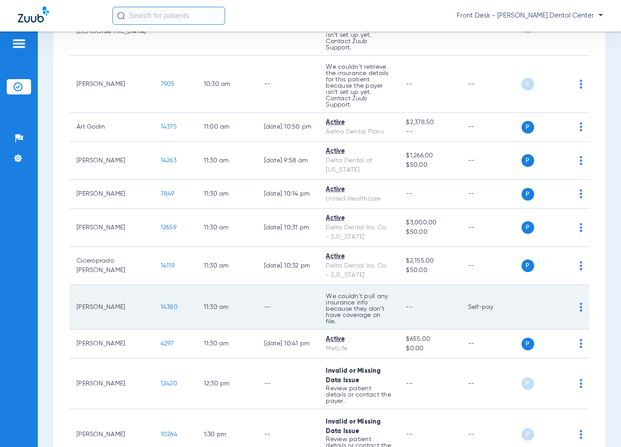
click at [161, 304] on span "14380" at bounding box center [169, 307] width 17 height 6
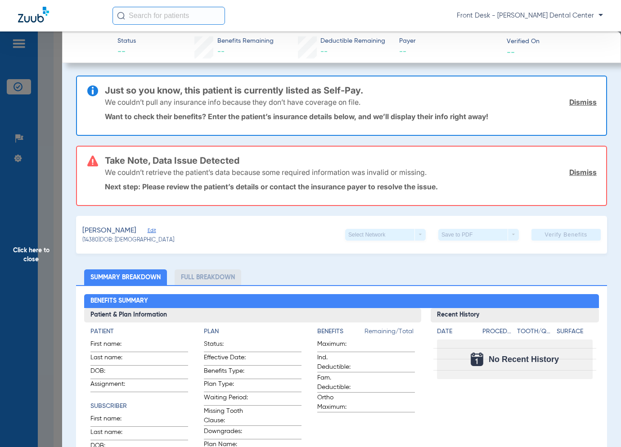
click at [36, 280] on span "Click here to close" at bounding box center [31, 255] width 62 height 447
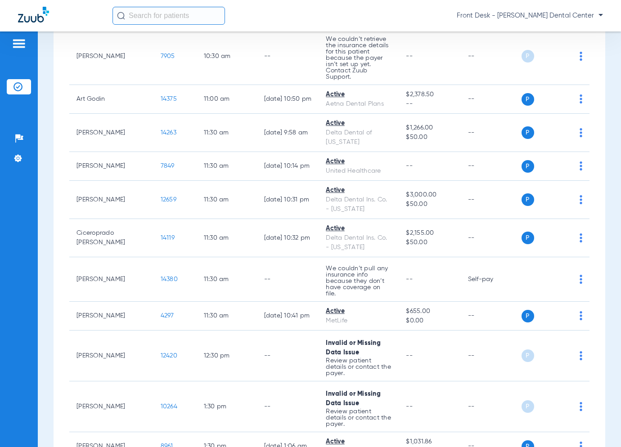
scroll to position [1104, 0]
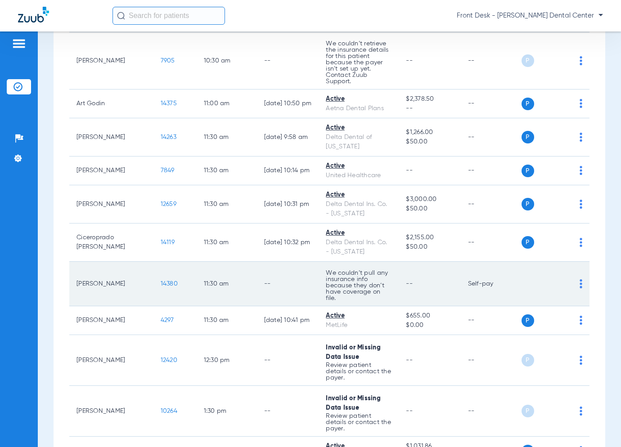
click at [161, 281] on span "14380" at bounding box center [169, 284] width 17 height 6
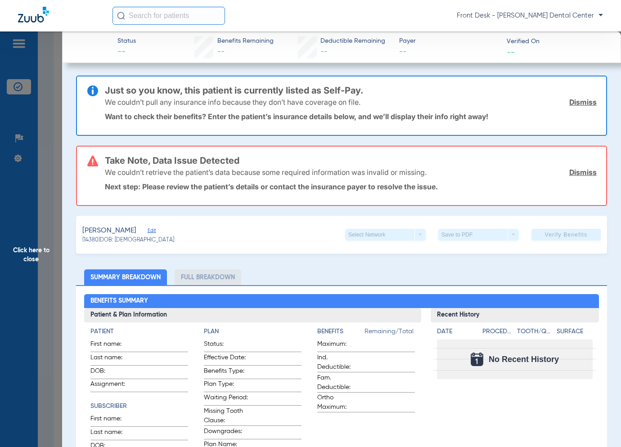
click at [31, 288] on span "Click here to close" at bounding box center [31, 255] width 62 height 447
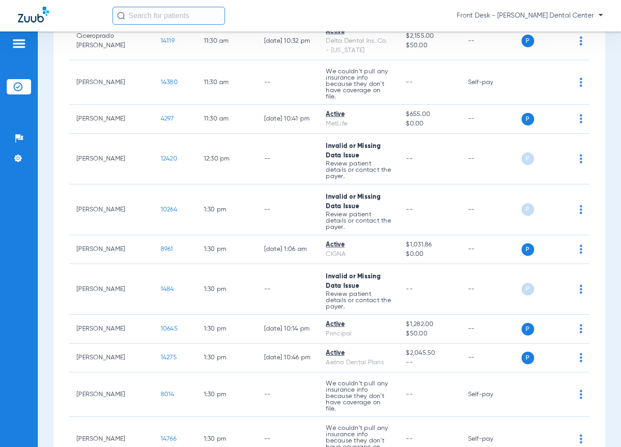
scroll to position [1440, 0]
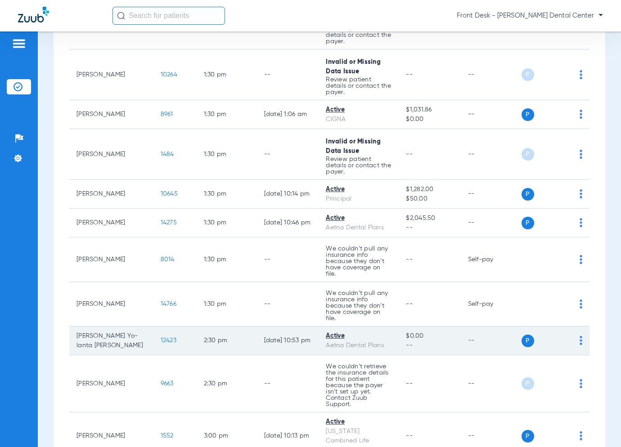
click at [161, 338] on span "12423" at bounding box center [169, 341] width 16 height 6
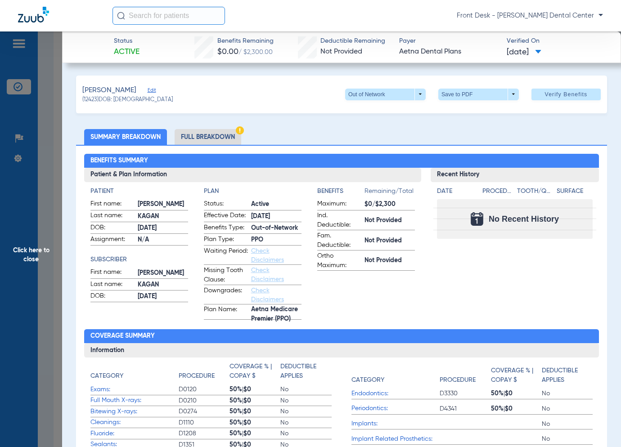
click at [61, 240] on span "Click here to close" at bounding box center [31, 255] width 62 height 447
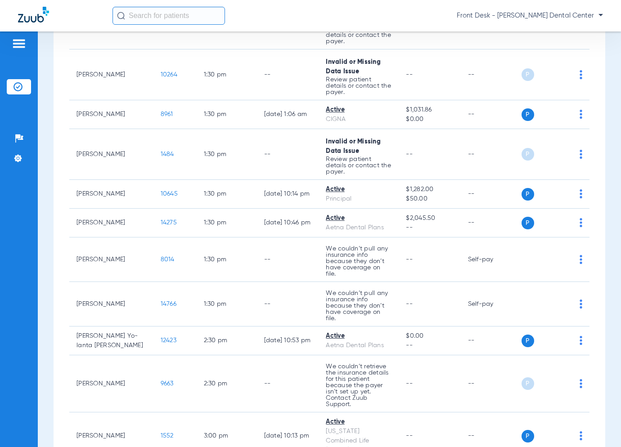
scroll to position [1485, 0]
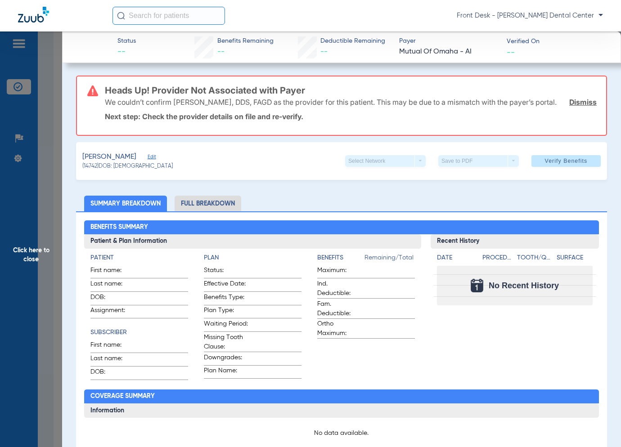
click at [33, 174] on span "Click here to close" at bounding box center [31, 255] width 62 height 447
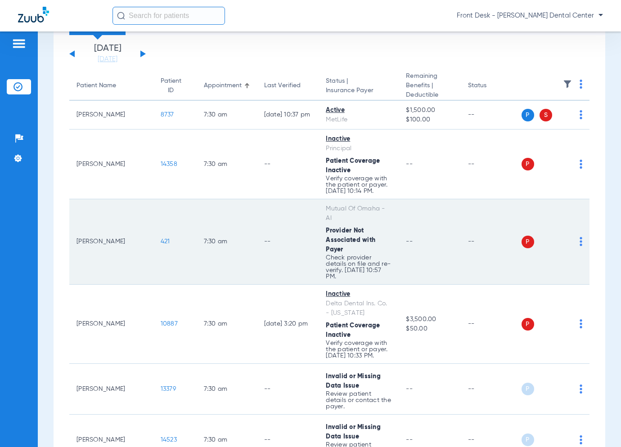
scroll to position [180, 0]
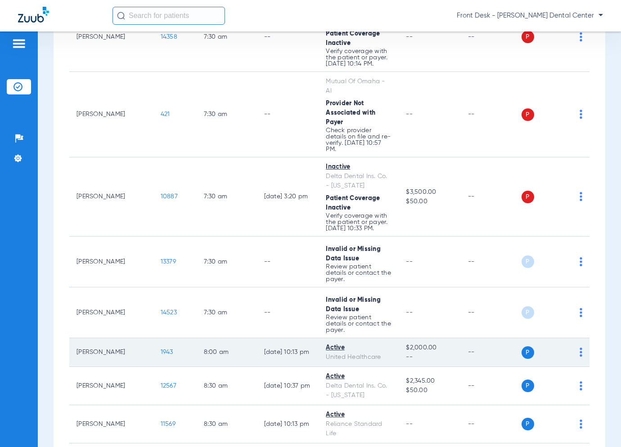
click at [161, 349] on span "1943" at bounding box center [167, 352] width 13 height 6
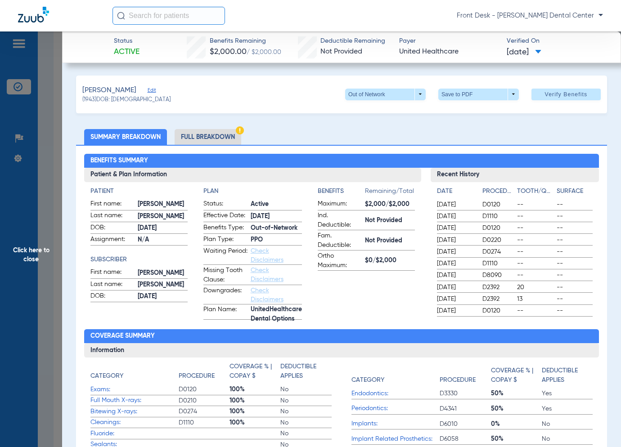
click at [25, 261] on span "Click here to close" at bounding box center [31, 255] width 62 height 447
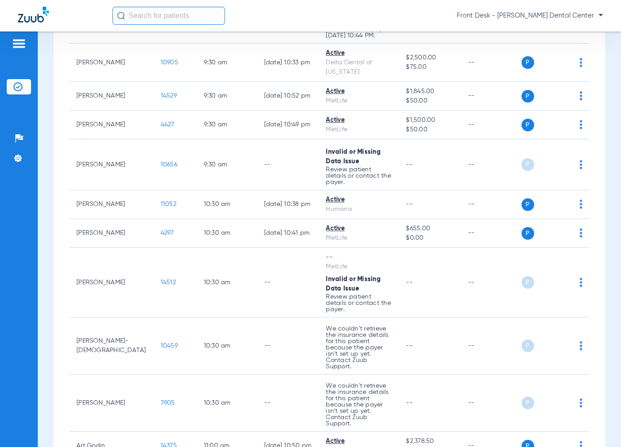
scroll to position [765, 0]
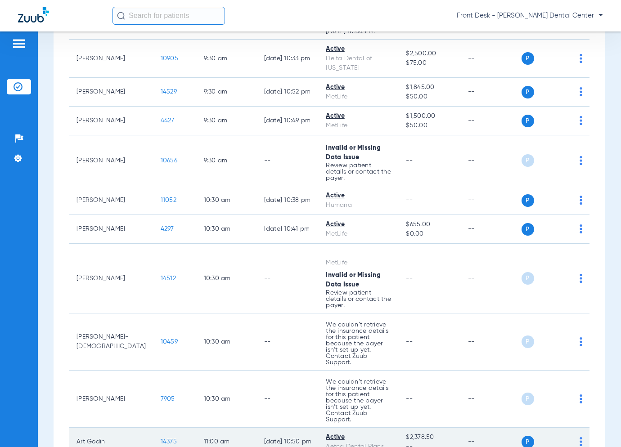
click at [161, 439] on span "14375" at bounding box center [169, 442] width 16 height 6
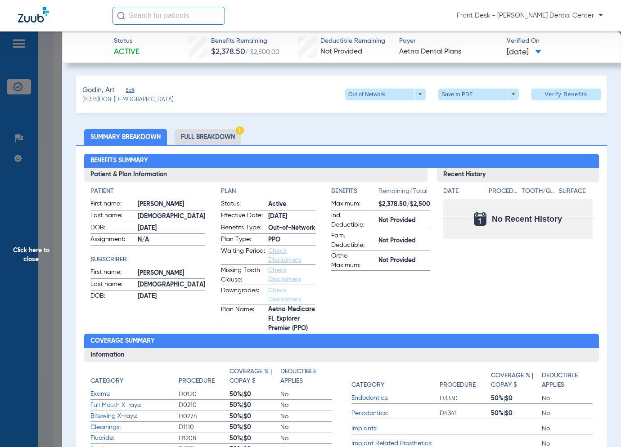
click at [7, 240] on span "Click here to close" at bounding box center [31, 255] width 62 height 447
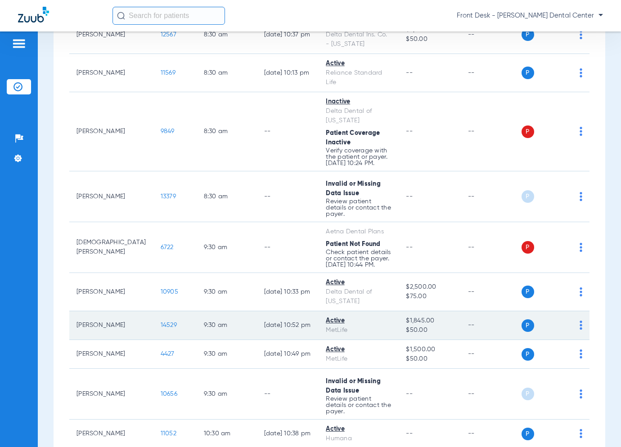
scroll to position [518, 0]
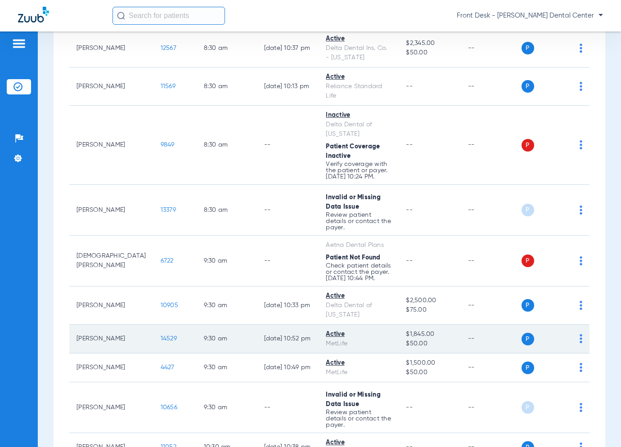
click at [161, 336] on span "14529" at bounding box center [169, 339] width 16 height 6
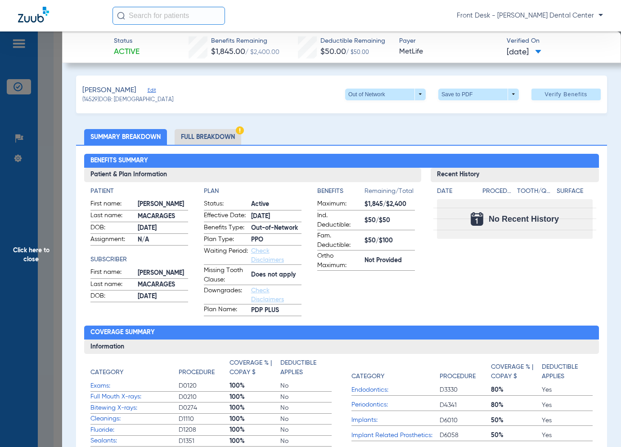
click at [35, 248] on span "Click here to close" at bounding box center [31, 255] width 62 height 447
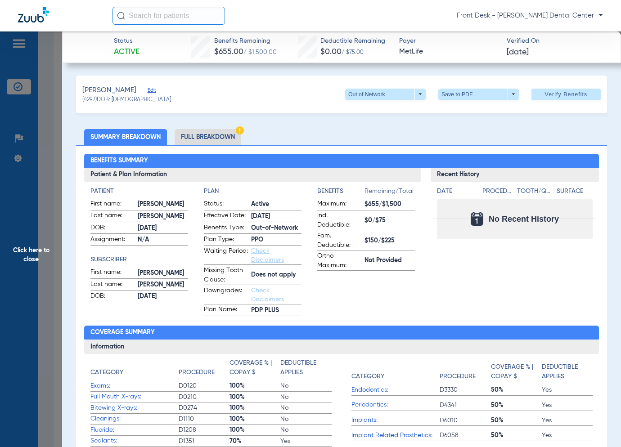
click at [53, 272] on span "Click here to close" at bounding box center [31, 255] width 62 height 447
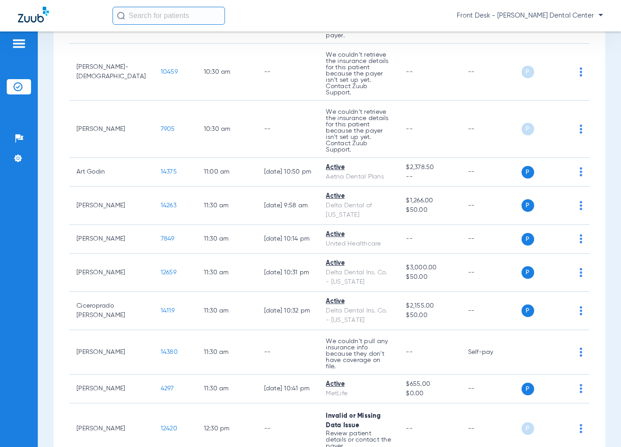
scroll to position [1215, 0]
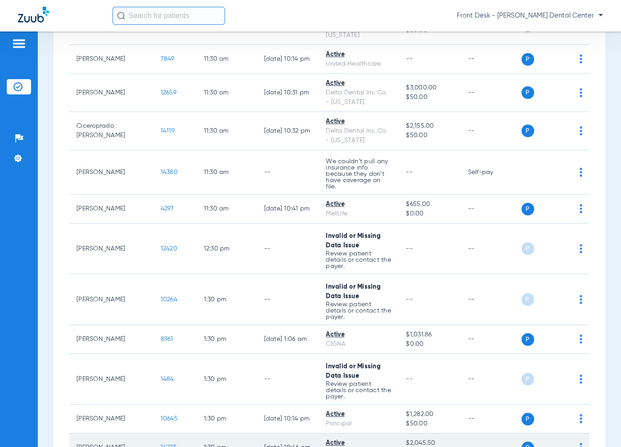
click at [161, 445] on span "14275" at bounding box center [169, 448] width 16 height 6
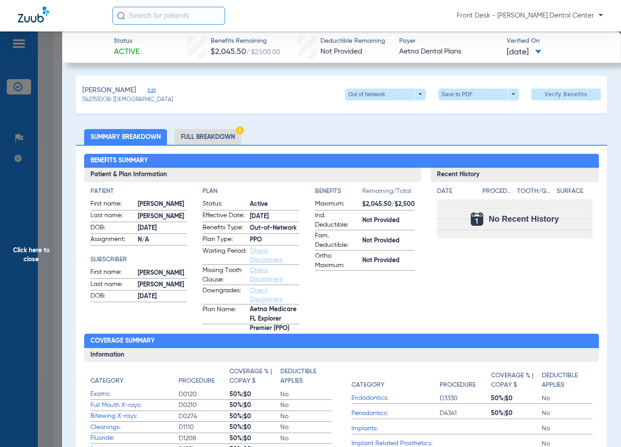
click at [33, 238] on span "Click here to close" at bounding box center [31, 255] width 62 height 447
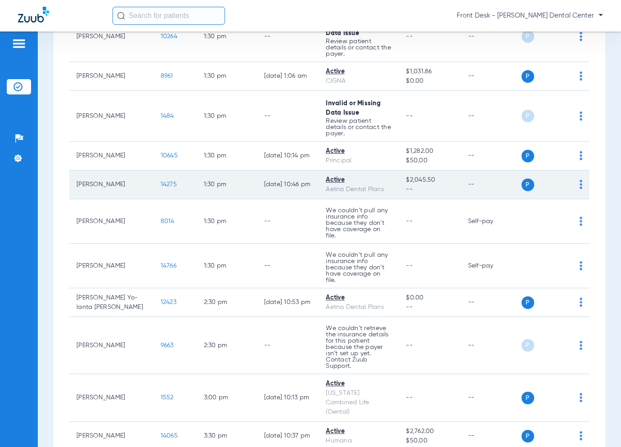
scroll to position [1508, 0]
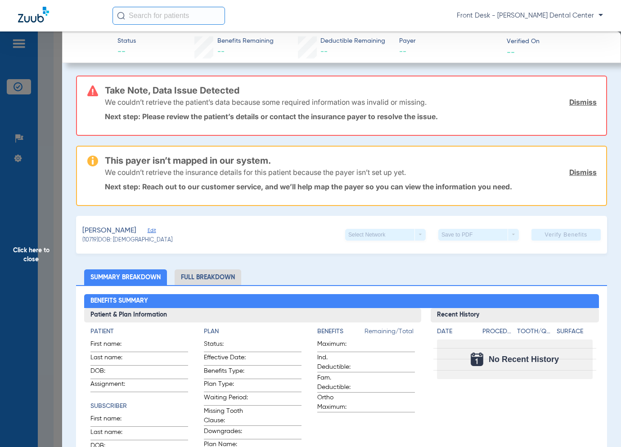
click at [54, 251] on span "Click here to close" at bounding box center [31, 255] width 62 height 447
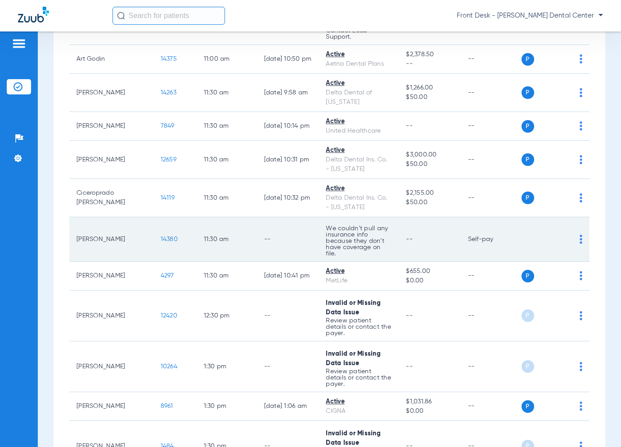
scroll to position [1373, 0]
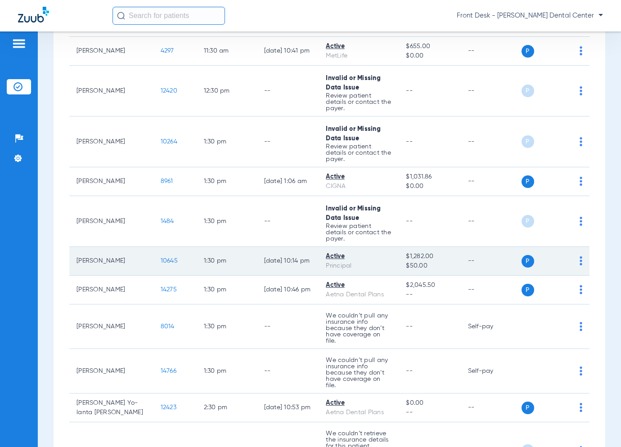
click at [161, 258] on span "10645" at bounding box center [169, 261] width 17 height 6
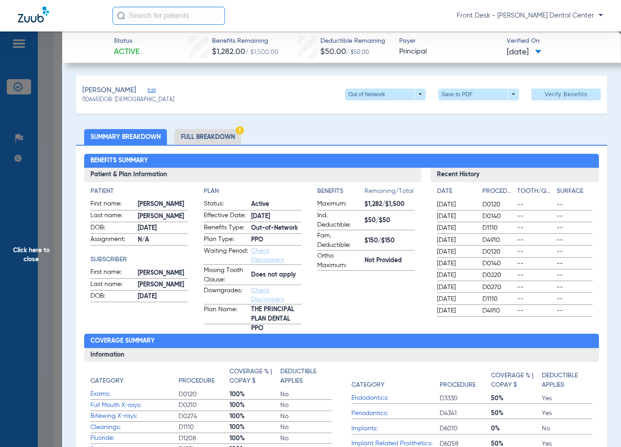
click at [39, 270] on span "Click here to close" at bounding box center [31, 255] width 62 height 447
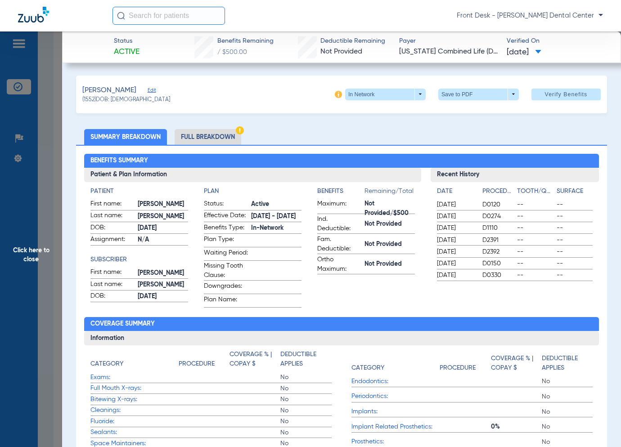
click at [58, 209] on span "Click here to close" at bounding box center [31, 255] width 62 height 447
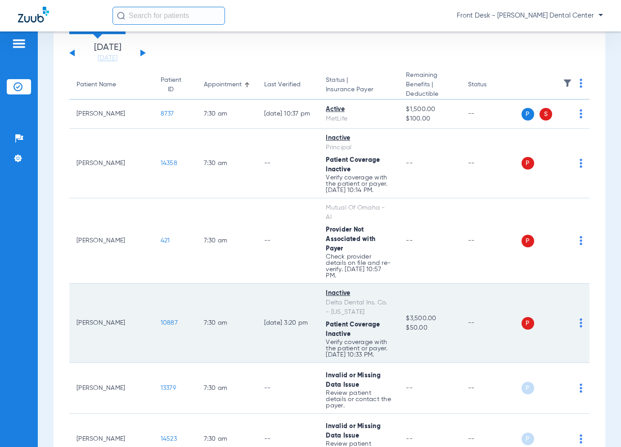
scroll to position [135, 0]
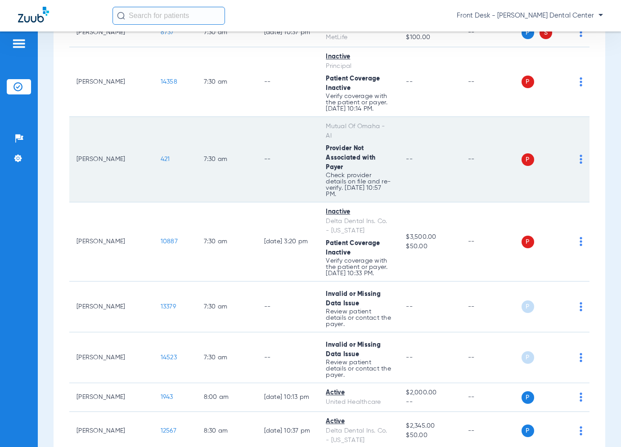
click at [161, 156] on span "421" at bounding box center [165, 159] width 9 height 6
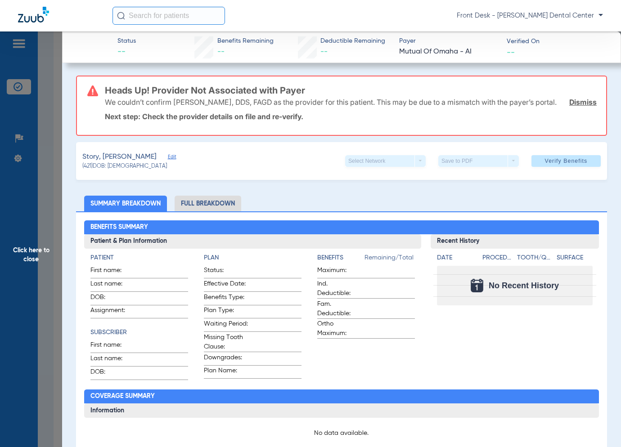
click at [21, 225] on span "Click here to close" at bounding box center [31, 255] width 62 height 447
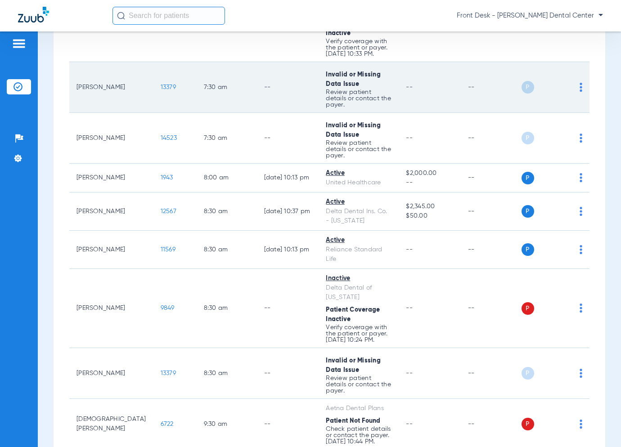
scroll to position [450, 0]
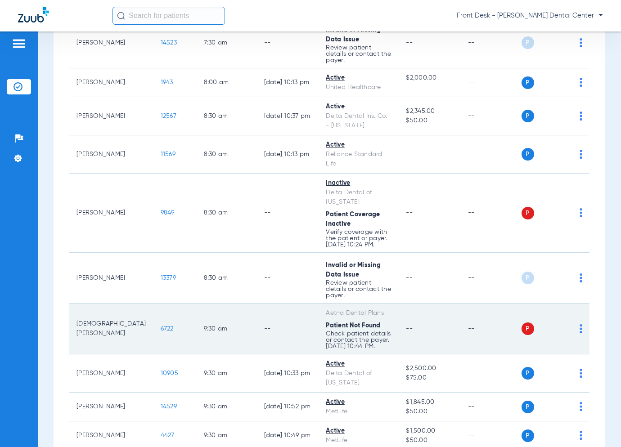
click at [161, 326] on span "6722" at bounding box center [167, 329] width 13 height 6
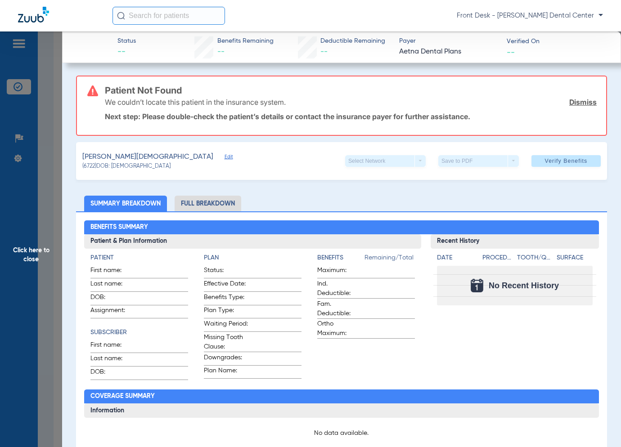
click at [49, 269] on span "Click here to close" at bounding box center [31, 255] width 62 height 447
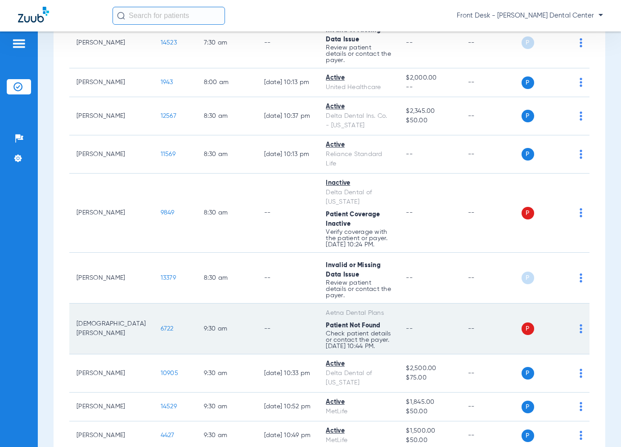
click at [161, 326] on span "6722" at bounding box center [167, 329] width 13 height 6
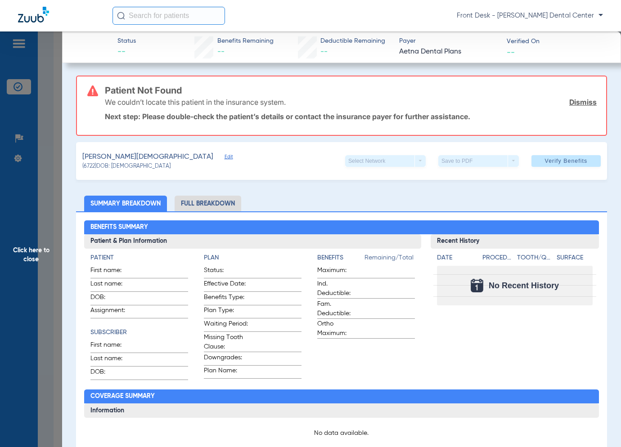
click at [35, 212] on span "Click here to close" at bounding box center [31, 255] width 62 height 447
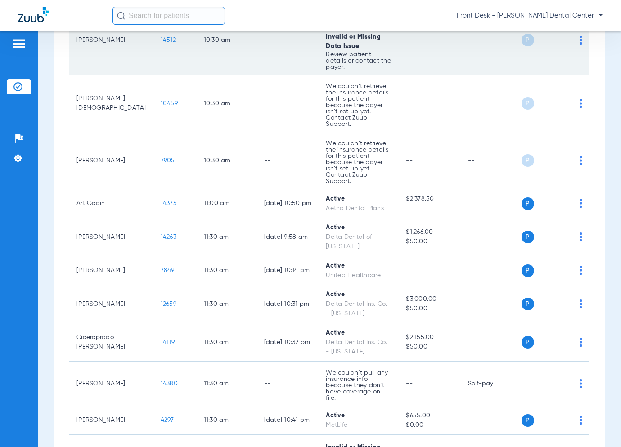
scroll to position [1035, 0]
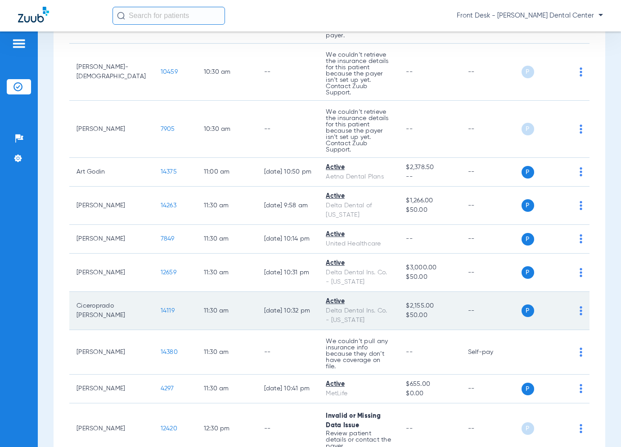
click at [161, 308] on span "14119" at bounding box center [168, 311] width 14 height 6
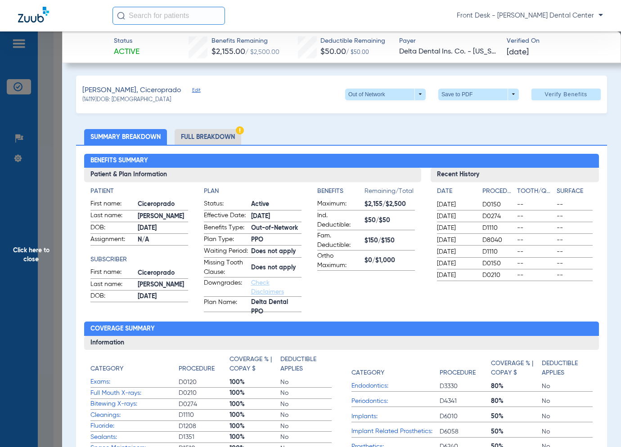
click at [27, 253] on span "Click here to close" at bounding box center [31, 255] width 62 height 447
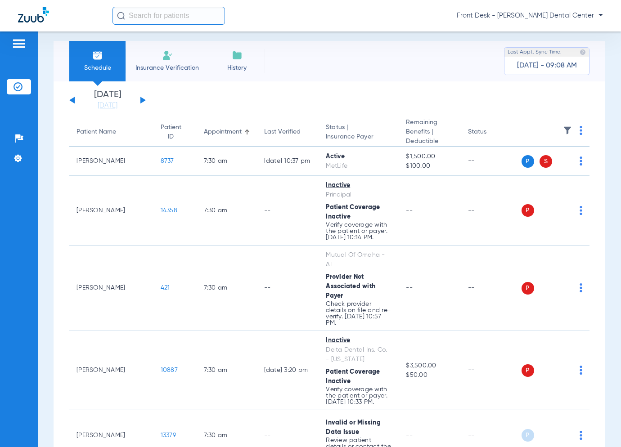
scroll to position [0, 0]
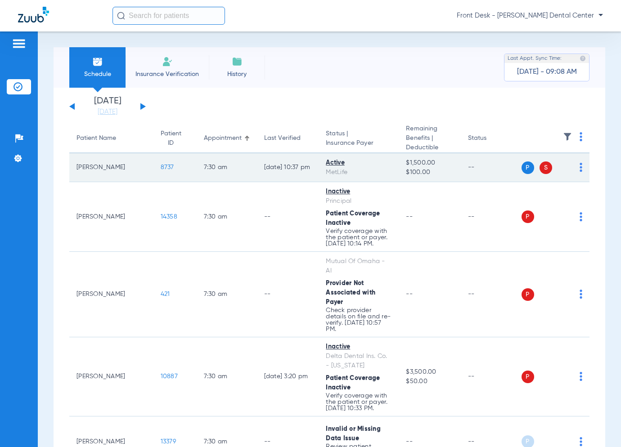
click at [161, 167] on span "8737" at bounding box center [168, 167] width 14 height 6
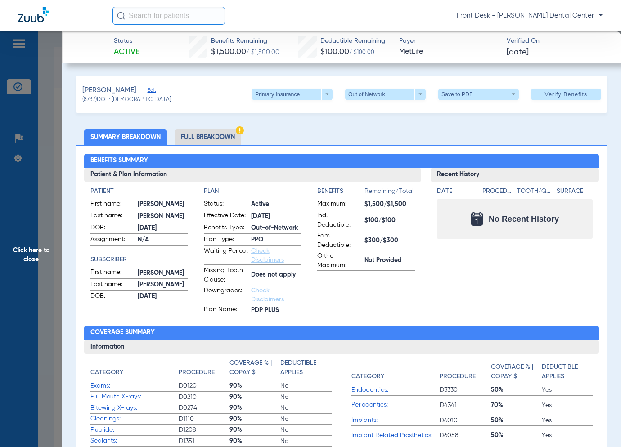
click at [55, 205] on span "Click here to close" at bounding box center [31, 255] width 62 height 447
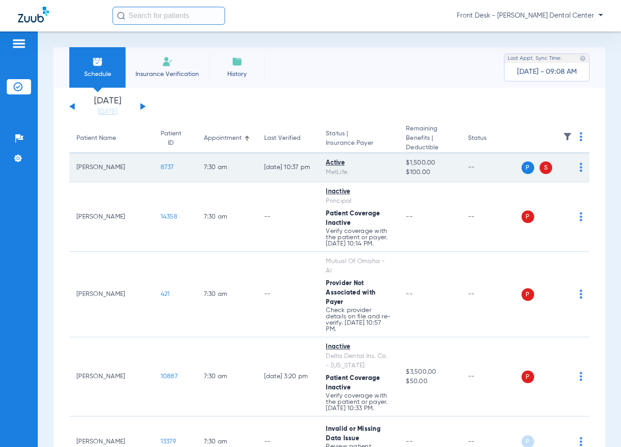
click at [542, 169] on span "S" at bounding box center [546, 168] width 13 height 13
click at [161, 169] on span "8737" at bounding box center [168, 167] width 14 height 6
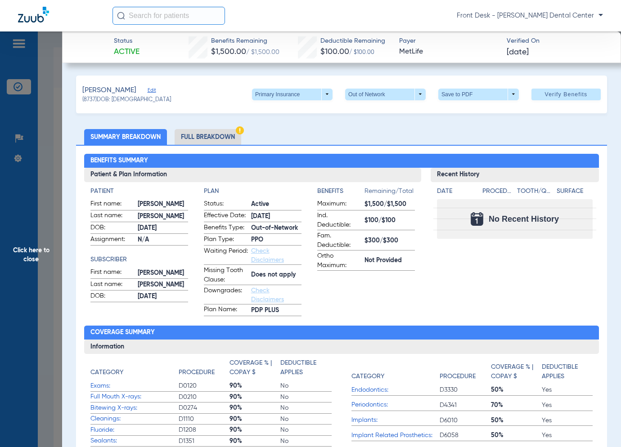
click at [35, 232] on span "Click here to close" at bounding box center [31, 255] width 62 height 447
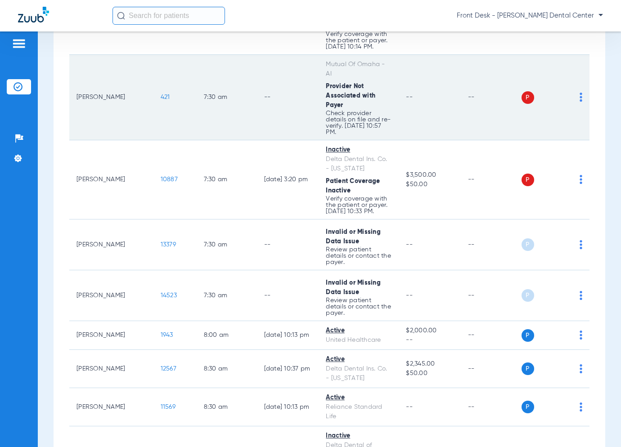
scroll to position [225, 0]
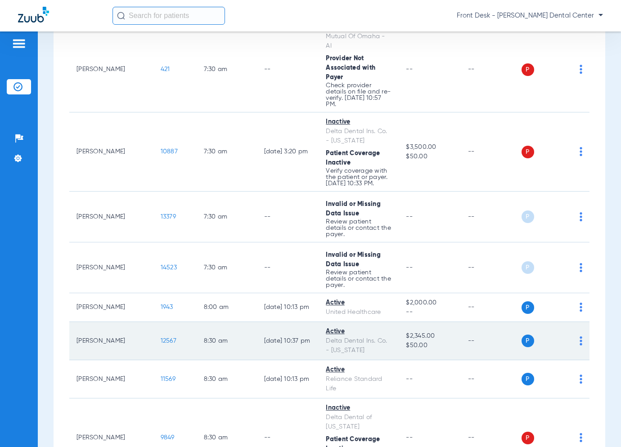
click at [161, 338] on span "12567" at bounding box center [169, 341] width 16 height 6
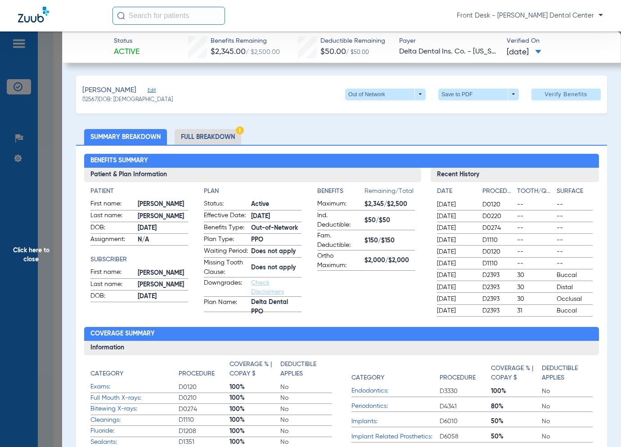
click at [27, 267] on span "Click here to close" at bounding box center [31, 255] width 62 height 447
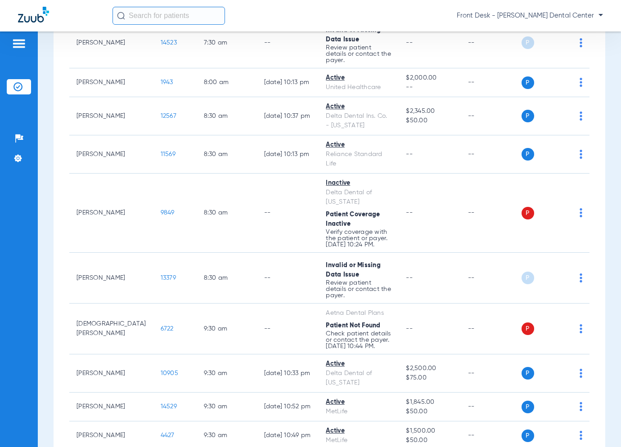
scroll to position [585, 0]
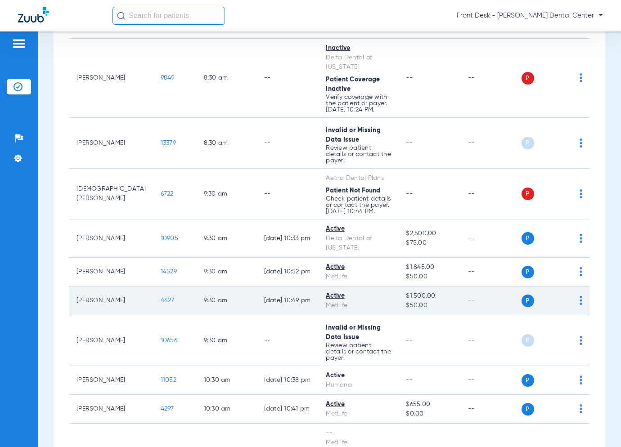
click at [161, 297] on span "4427" at bounding box center [168, 300] width 14 height 6
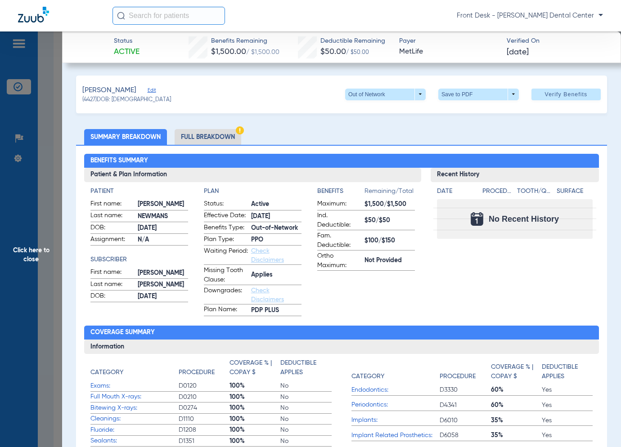
click at [30, 250] on span "Click here to close" at bounding box center [31, 255] width 62 height 447
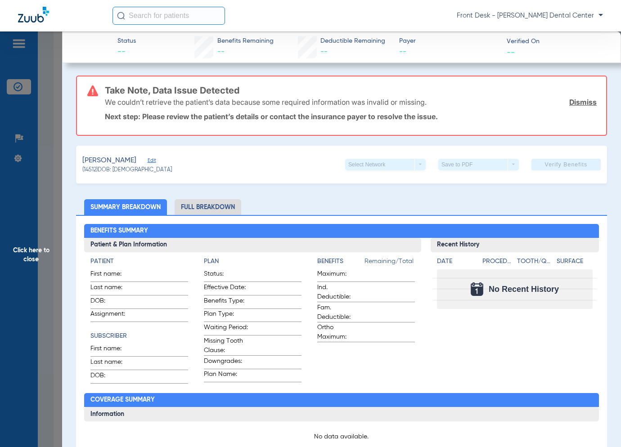
click at [21, 197] on span "Click here to close" at bounding box center [31, 255] width 62 height 447
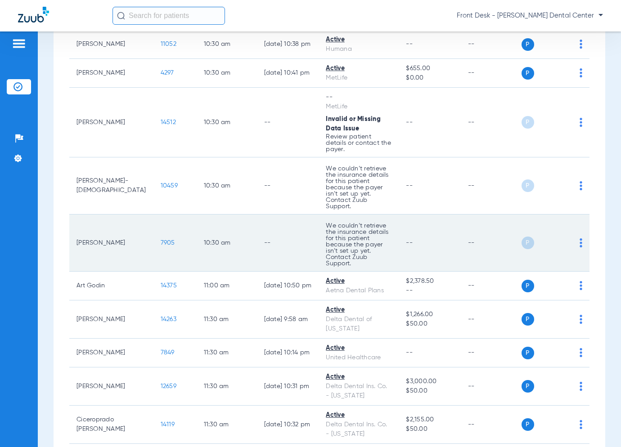
scroll to position [945, 0]
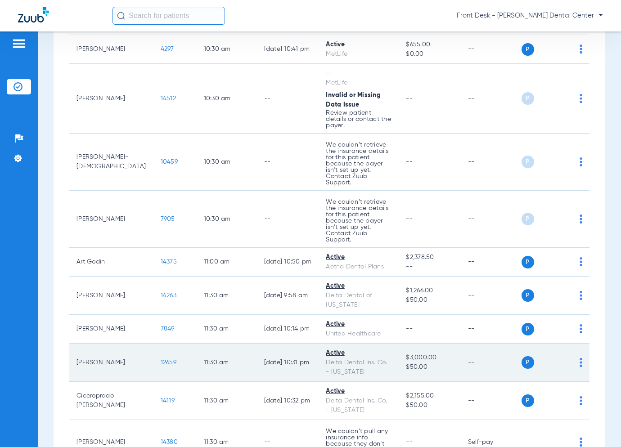
click at [161, 360] on span "12659" at bounding box center [169, 363] width 16 height 6
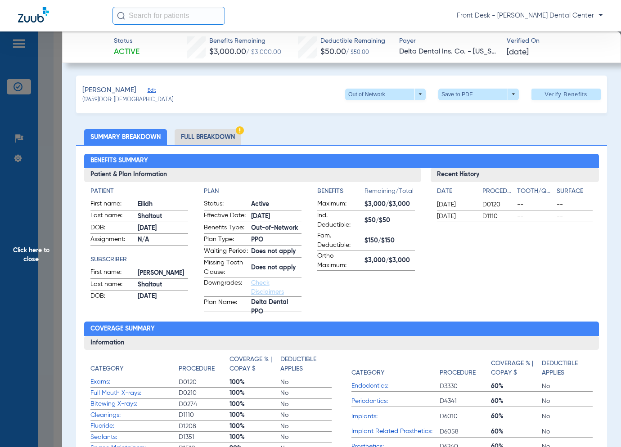
click at [76, 234] on div "Benefits Summary Patient & Plan Information Patient First name: Eilidh Last nam…" at bounding box center [341, 320] width 531 height 350
click at [48, 250] on span "Click here to close" at bounding box center [31, 255] width 62 height 447
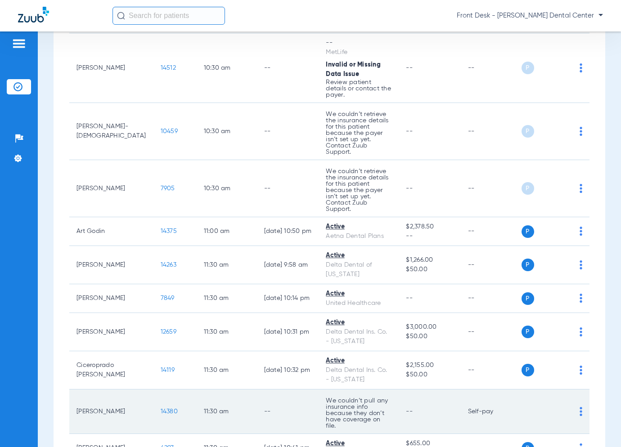
scroll to position [990, 0]
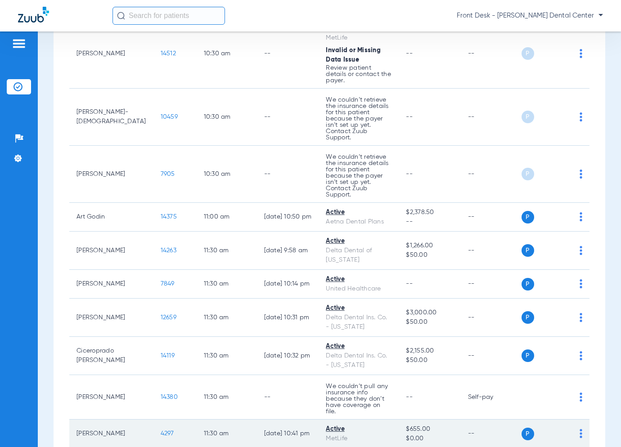
click at [161, 431] on span "4297" at bounding box center [168, 434] width 14 height 6
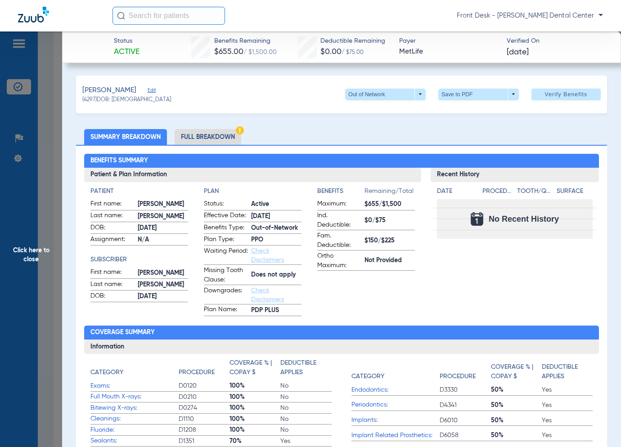
click at [22, 210] on span "Click here to close" at bounding box center [31, 255] width 62 height 447
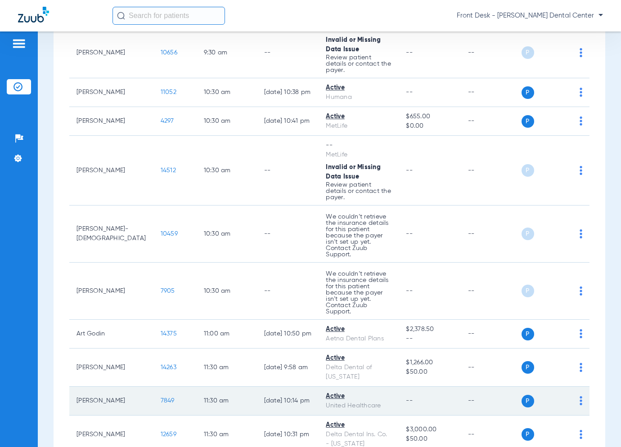
scroll to position [900, 0]
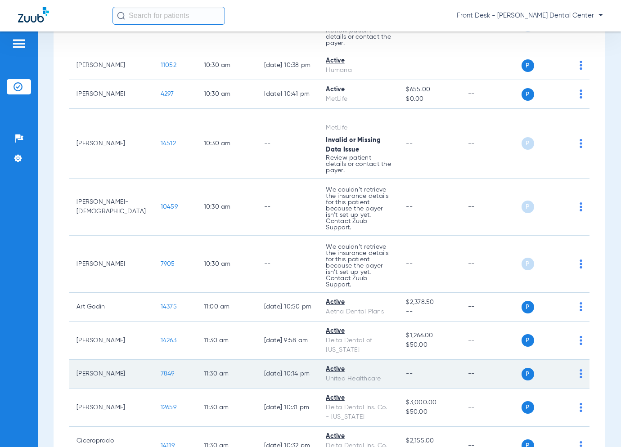
click at [161, 371] on span "7849" at bounding box center [168, 374] width 14 height 6
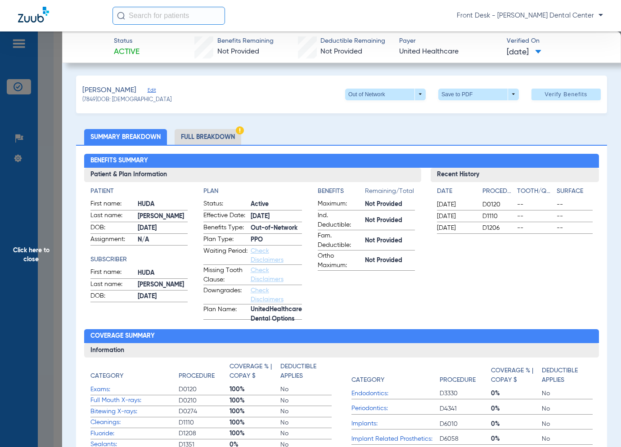
click at [38, 228] on span "Click here to close" at bounding box center [31, 255] width 62 height 447
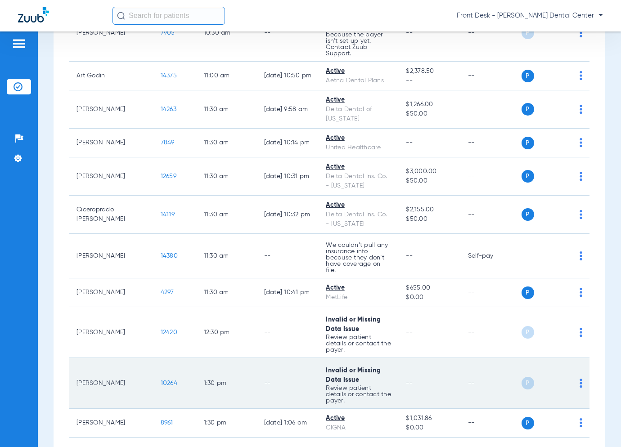
scroll to position [1170, 0]
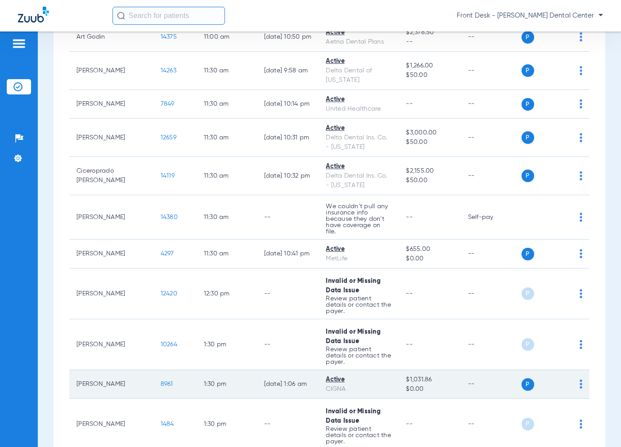
click at [161, 381] on span "8961" at bounding box center [167, 384] width 13 height 6
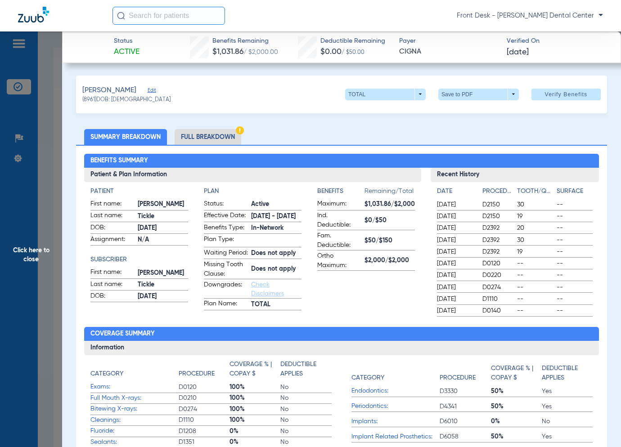
scroll to position [1170, 0]
click at [31, 224] on span "Click here to close" at bounding box center [31, 255] width 62 height 447
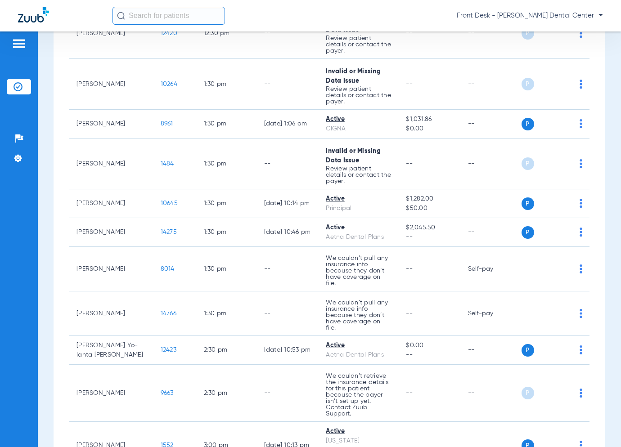
scroll to position [1485, 0]
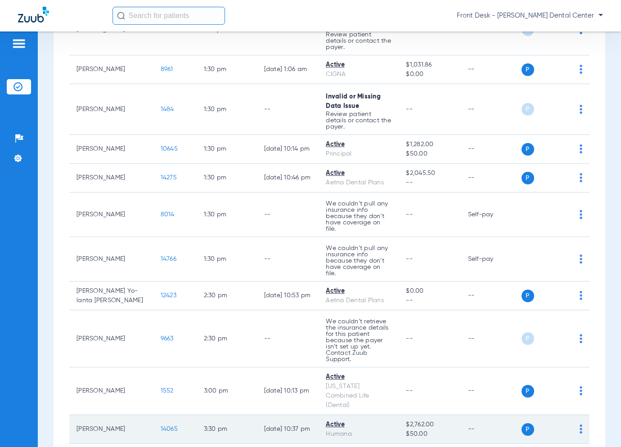
click at [161, 426] on span "14065" at bounding box center [169, 429] width 17 height 6
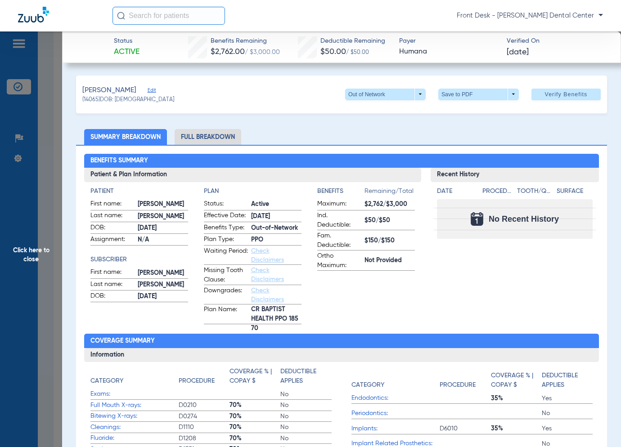
click at [47, 207] on span "Click here to close" at bounding box center [31, 255] width 62 height 447
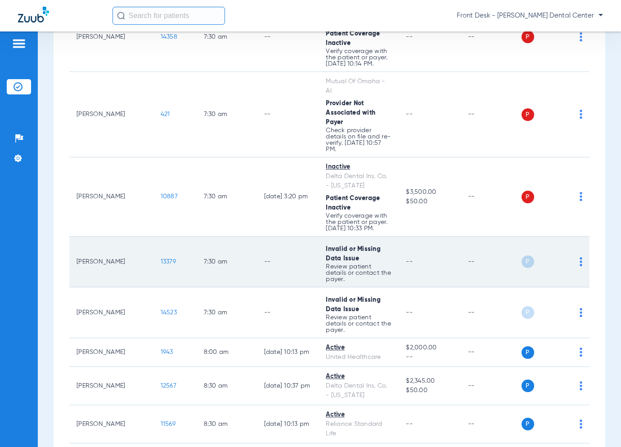
scroll to position [315, 0]
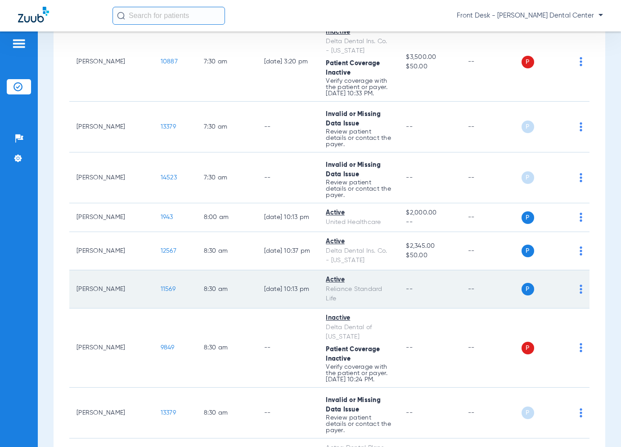
click at [161, 286] on span "11569" at bounding box center [168, 289] width 15 height 6
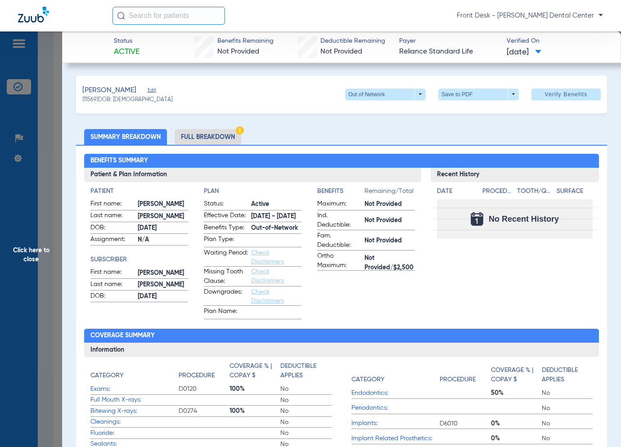
click at [34, 170] on span "Click here to close" at bounding box center [31, 255] width 62 height 447
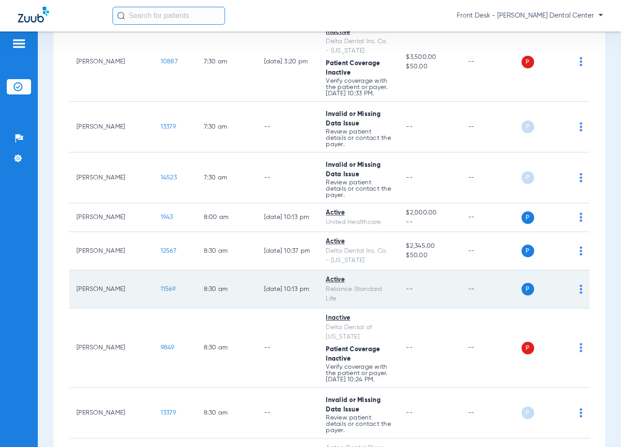
click at [161, 286] on span "11569" at bounding box center [168, 289] width 15 height 6
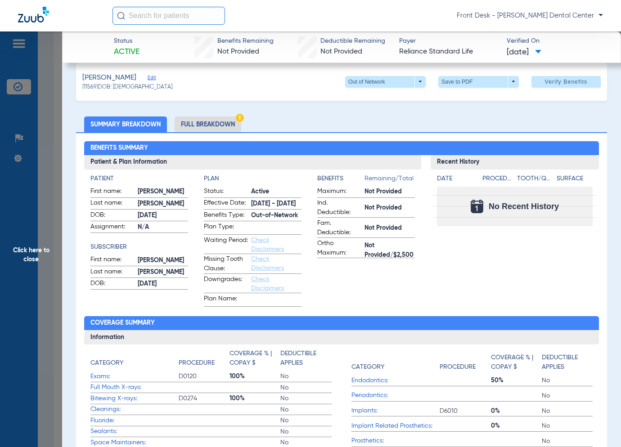
scroll to position [0, 0]
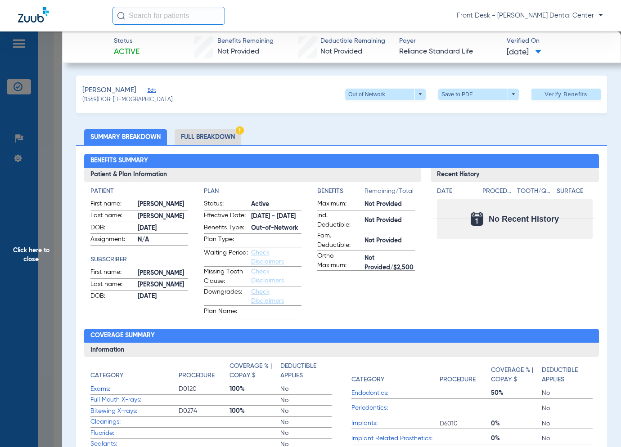
click at [25, 242] on span "Click here to close" at bounding box center [31, 255] width 62 height 447
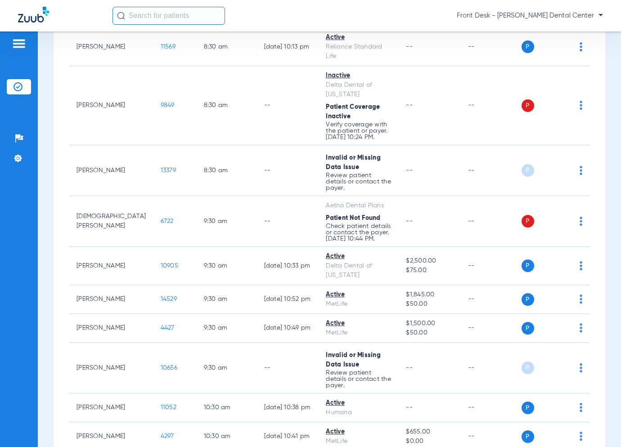
scroll to position [540, 0]
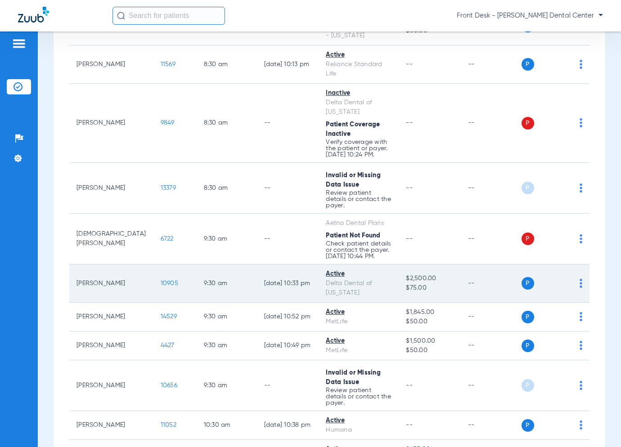
click at [161, 280] on span "10905" at bounding box center [170, 283] width 18 height 6
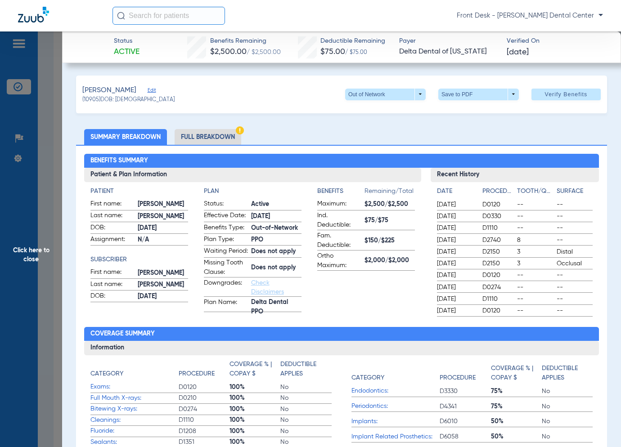
click at [41, 261] on span "Click here to close" at bounding box center [31, 255] width 62 height 447
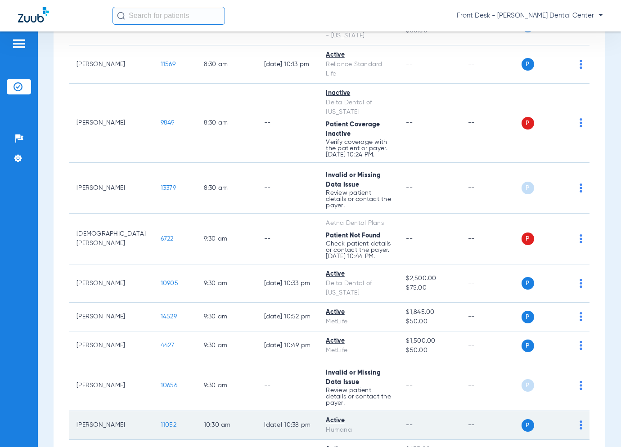
click at [161, 422] on span "11052" at bounding box center [169, 425] width 16 height 6
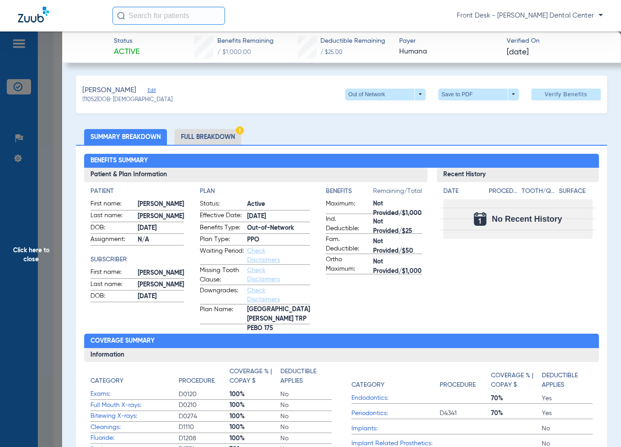
click at [57, 237] on span "Click here to close" at bounding box center [31, 255] width 62 height 447
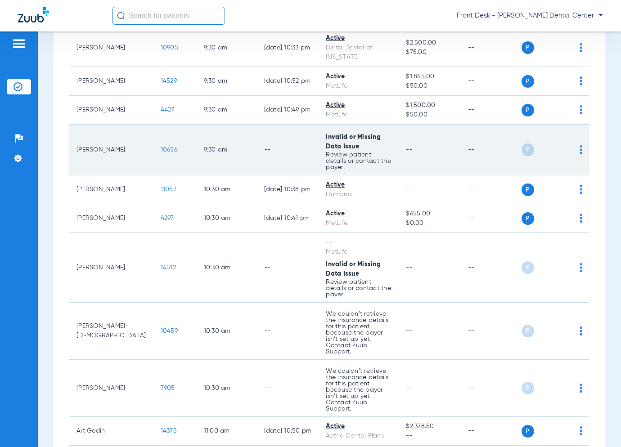
scroll to position [855, 0]
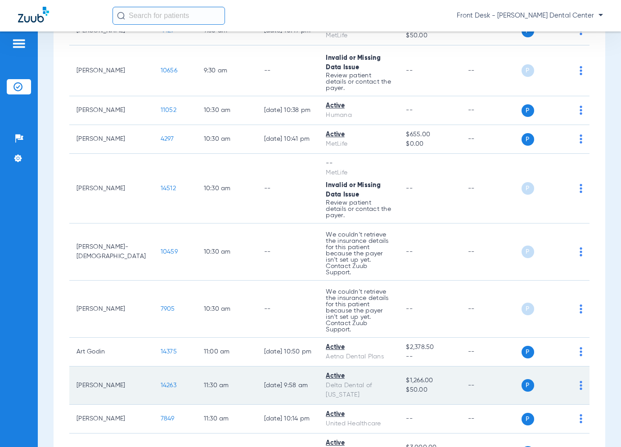
click at [161, 383] on span "14263" at bounding box center [169, 386] width 16 height 6
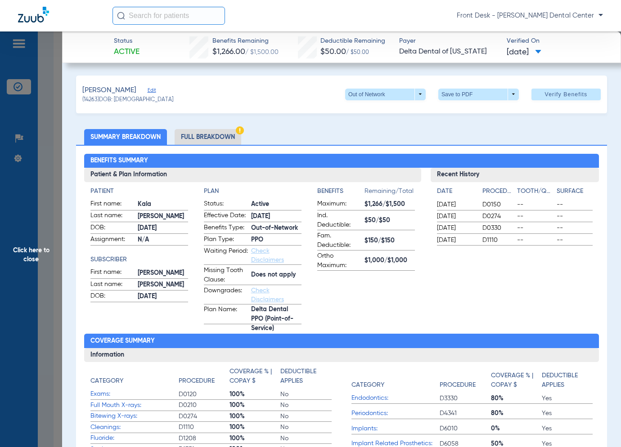
click at [19, 264] on span "Click here to close" at bounding box center [31, 255] width 62 height 447
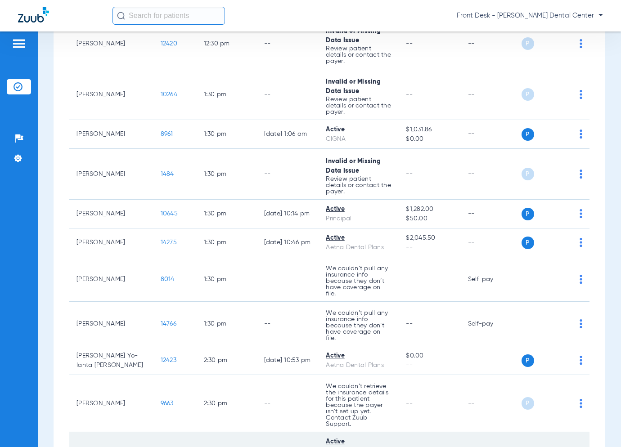
scroll to position [1485, 0]
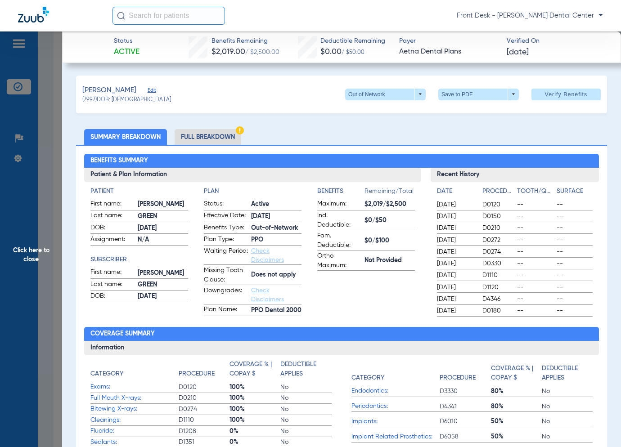
click at [45, 199] on span "Click here to close" at bounding box center [31, 255] width 62 height 447
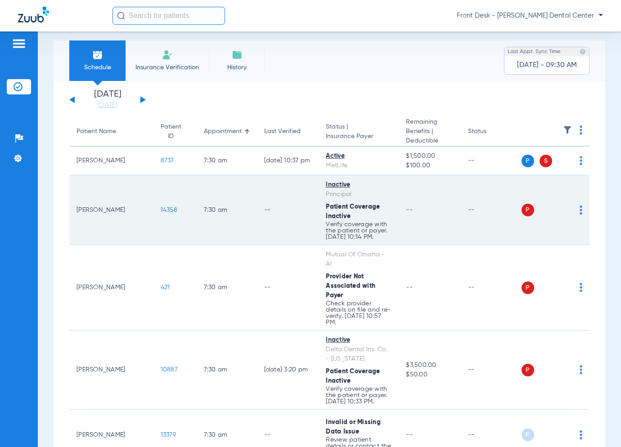
scroll to position [0, 0]
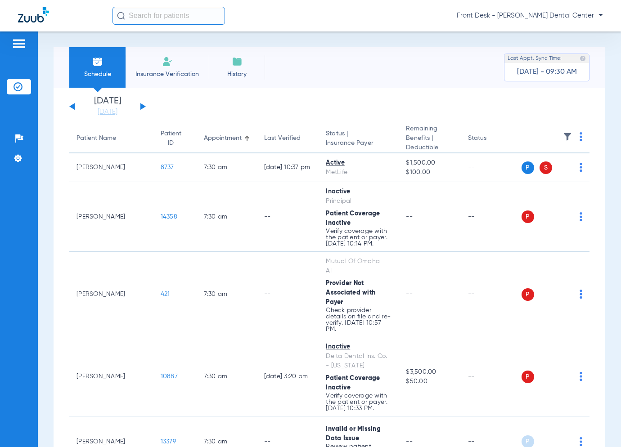
click at [69, 103] on div "[DATE] [DATE] [DATE] [DATE] [DATE] [DATE] [DATE] [DATE] [DATE] [DATE] [DATE] [D…" at bounding box center [107, 107] width 77 height 20
click at [74, 106] on button at bounding box center [71, 106] width 5 height 7
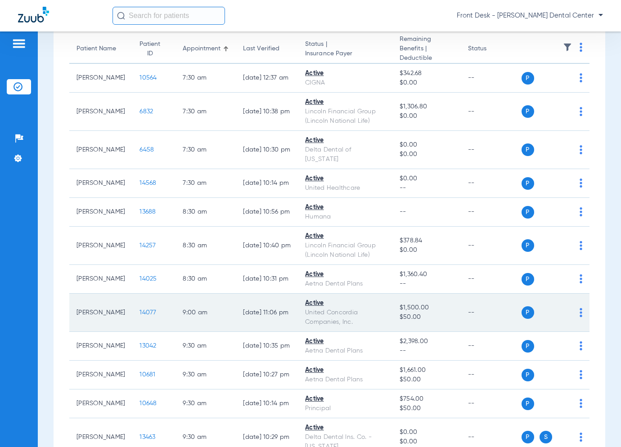
scroll to position [90, 0]
click at [140, 311] on span "14077" at bounding box center [148, 312] width 17 height 6
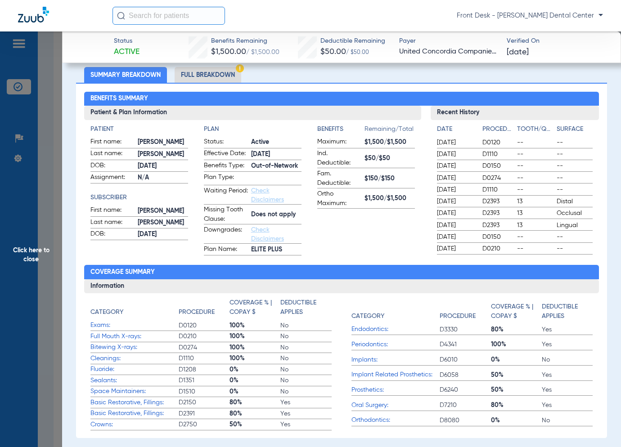
scroll to position [0, 0]
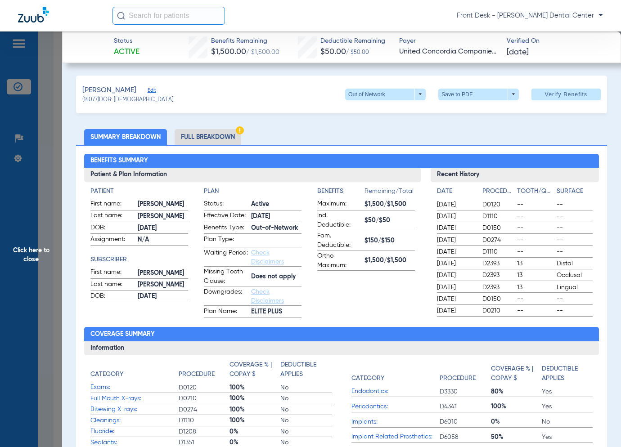
click at [39, 169] on span "Click here to close" at bounding box center [31, 255] width 62 height 447
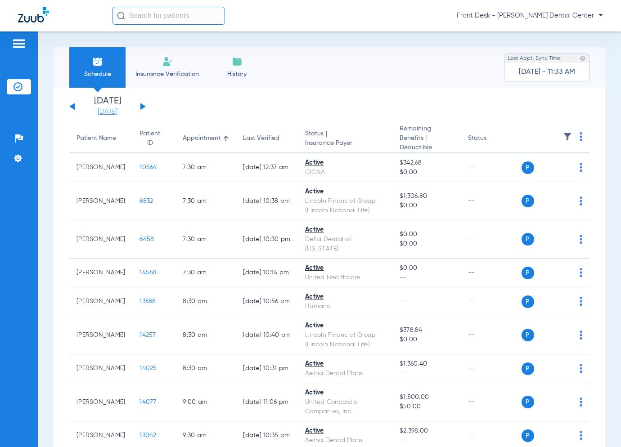
click at [125, 111] on link "[DATE]" at bounding box center [108, 112] width 54 height 9
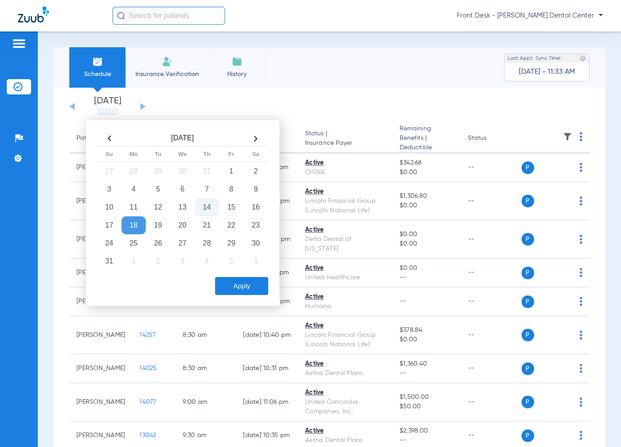
click at [132, 228] on td "18" at bounding box center [134, 225] width 24 height 18
click at [251, 280] on button "Apply" at bounding box center [241, 286] width 53 height 18
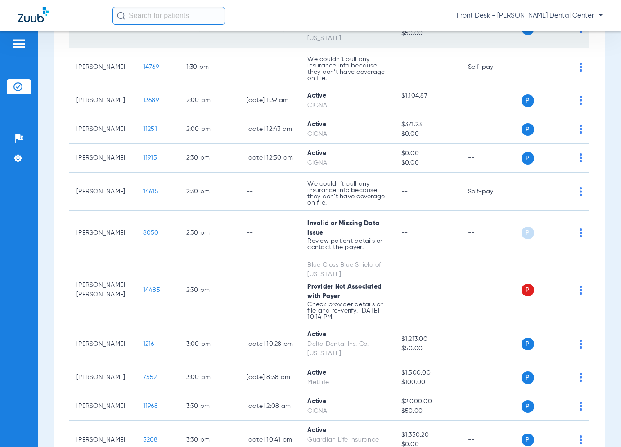
scroll to position [540, 0]
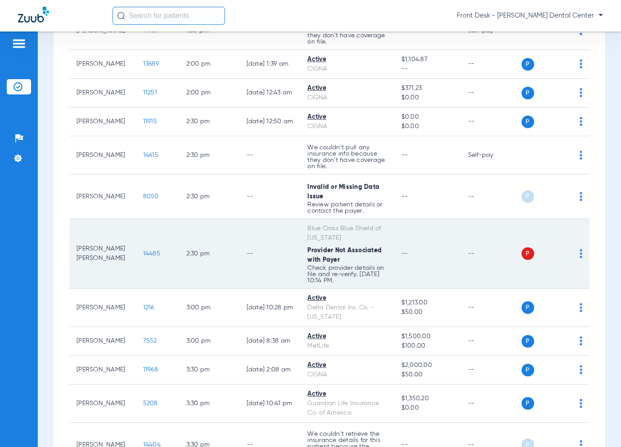
click at [143, 251] on span "14485" at bounding box center [151, 254] width 17 height 6
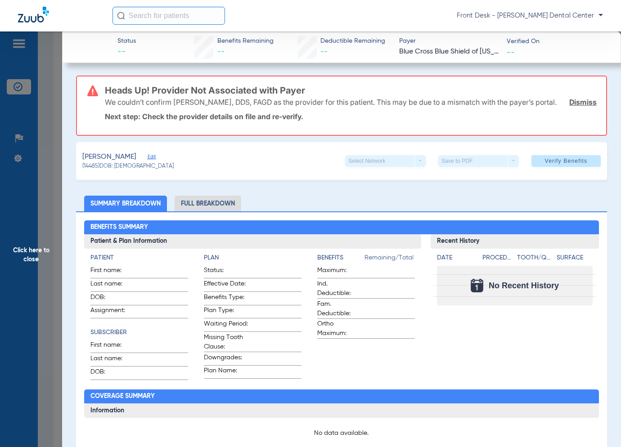
click at [47, 248] on span "Click here to close" at bounding box center [31, 255] width 62 height 447
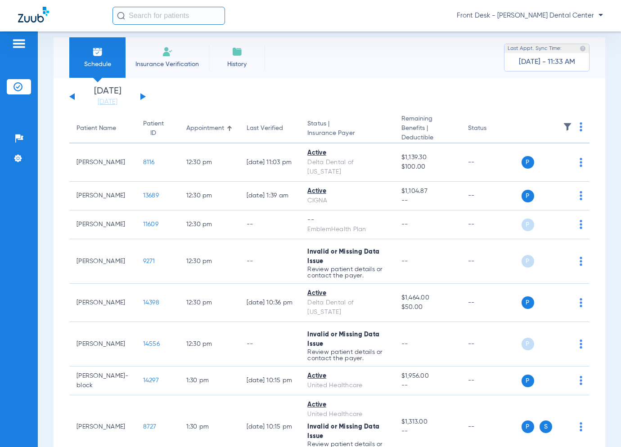
scroll to position [0, 0]
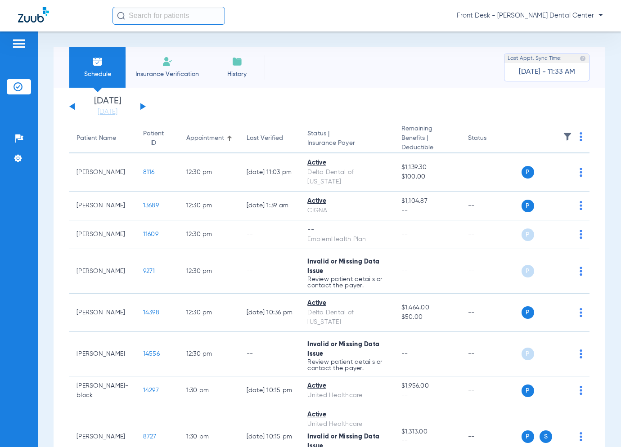
click at [142, 106] on button at bounding box center [142, 106] width 5 height 7
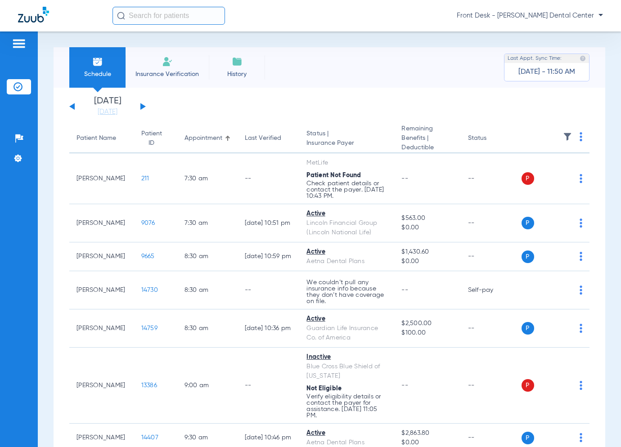
click at [144, 109] on div "[DATE] [DATE] [DATE] [DATE] [DATE] [DATE] [DATE] [DATE] [DATE] [DATE] [DATE] [D…" at bounding box center [107, 107] width 77 height 20
click at [142, 108] on button at bounding box center [142, 106] width 5 height 7
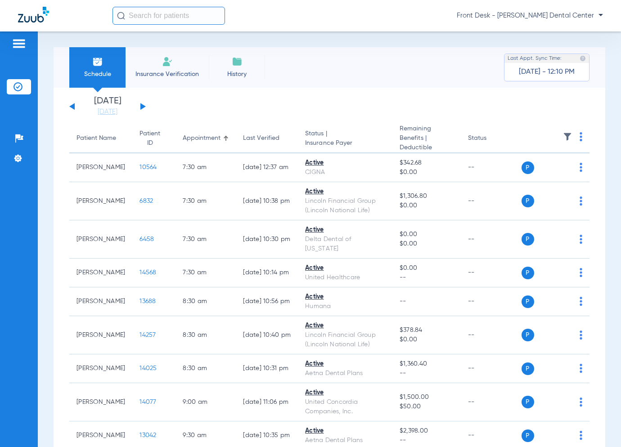
click at [75, 104] on div "[DATE] [DATE] [DATE] [DATE] [DATE] [DATE] [DATE] [DATE] [DATE] [DATE] [DATE] [D…" at bounding box center [107, 107] width 77 height 20
click at [72, 108] on button at bounding box center [71, 106] width 5 height 7
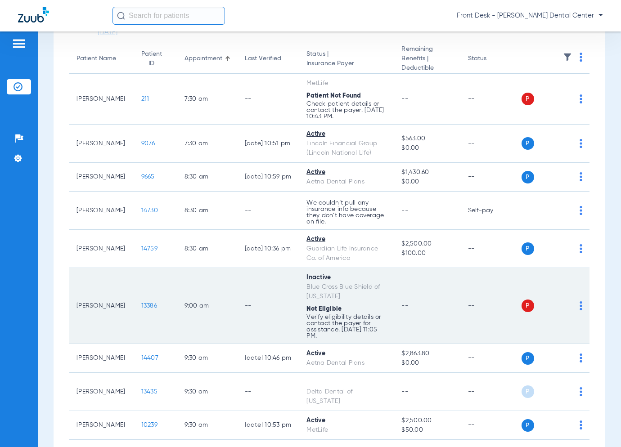
scroll to position [135, 0]
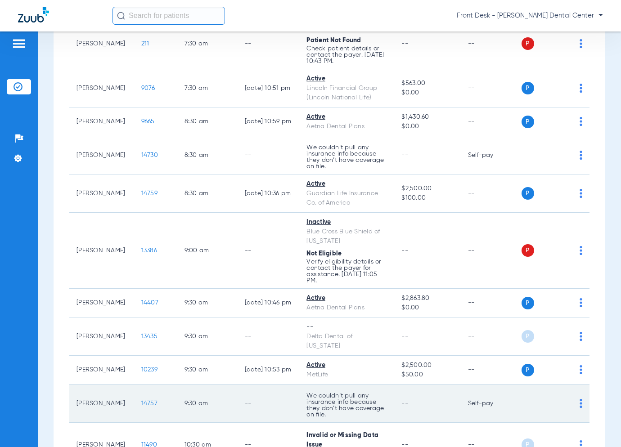
click at [141, 401] on span "14757" at bounding box center [149, 404] width 16 height 6
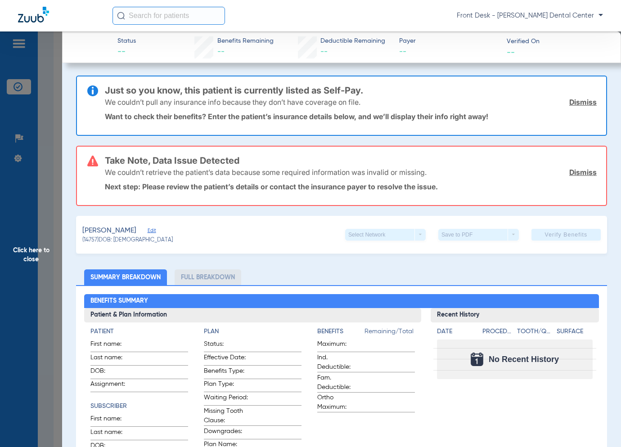
click at [23, 259] on span "Click here to close" at bounding box center [31, 255] width 62 height 447
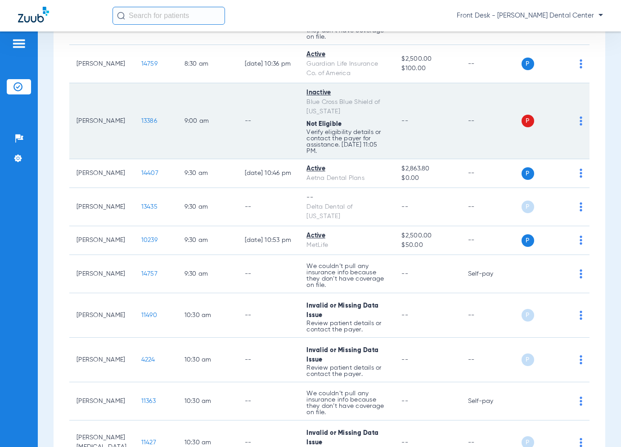
scroll to position [225, 0]
